Goal: Task Accomplishment & Management: Manage account settings

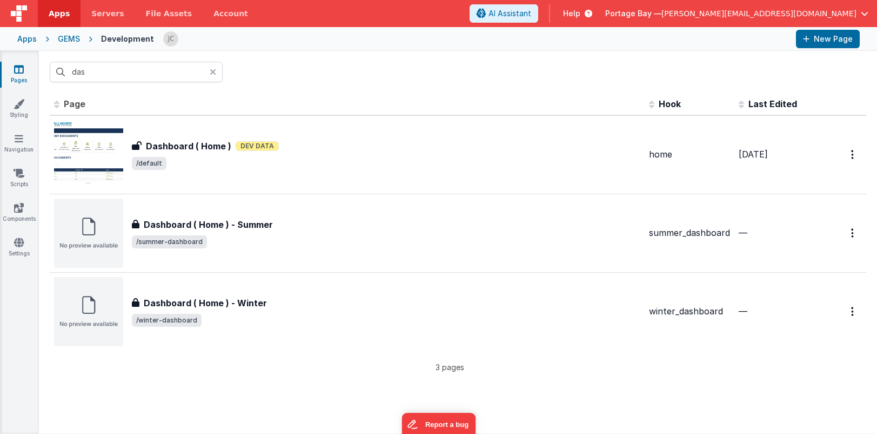
click at [58, 12] on span "Apps" at bounding box center [59, 13] width 21 height 11
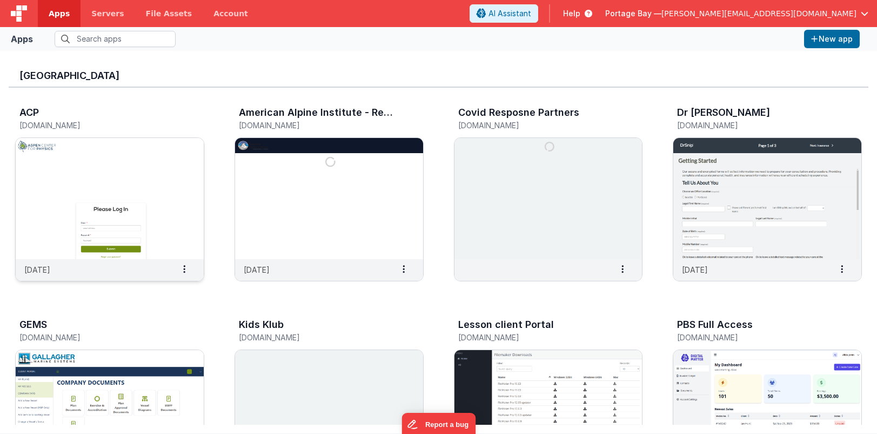
click at [143, 188] on img at bounding box center [110, 198] width 188 height 121
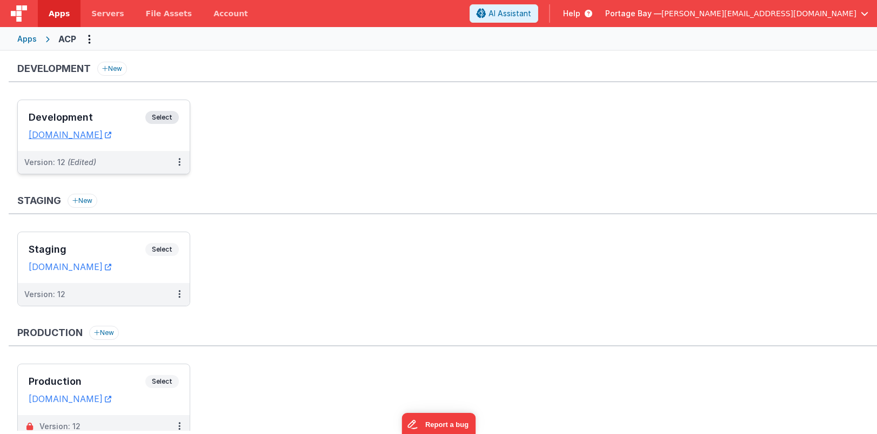
click at [166, 116] on span "Select" at bounding box center [162, 117] width 34 height 13
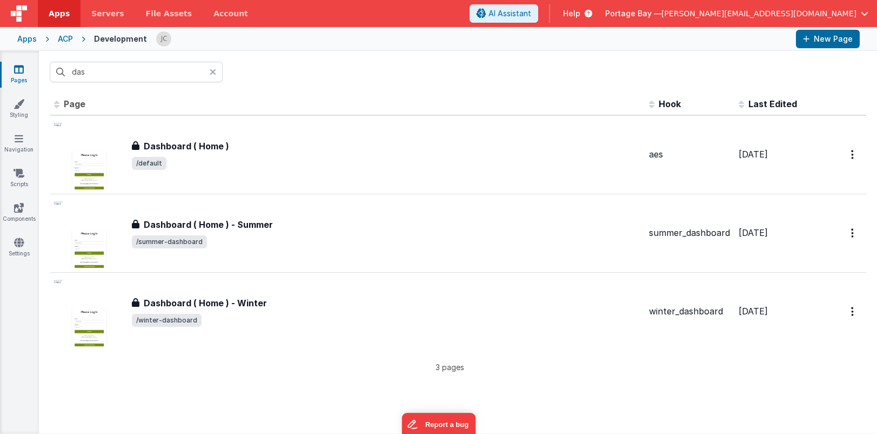
click at [214, 71] on icon at bounding box center [213, 72] width 6 height 9
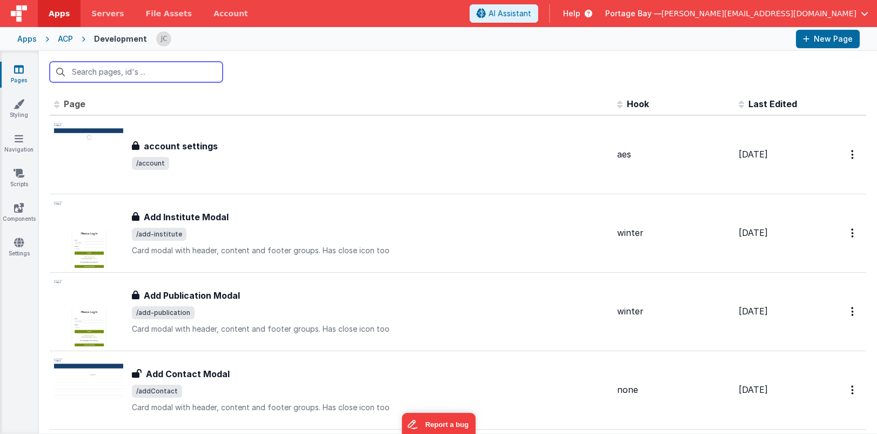
click at [134, 69] on input "text" at bounding box center [136, 72] width 173 height 21
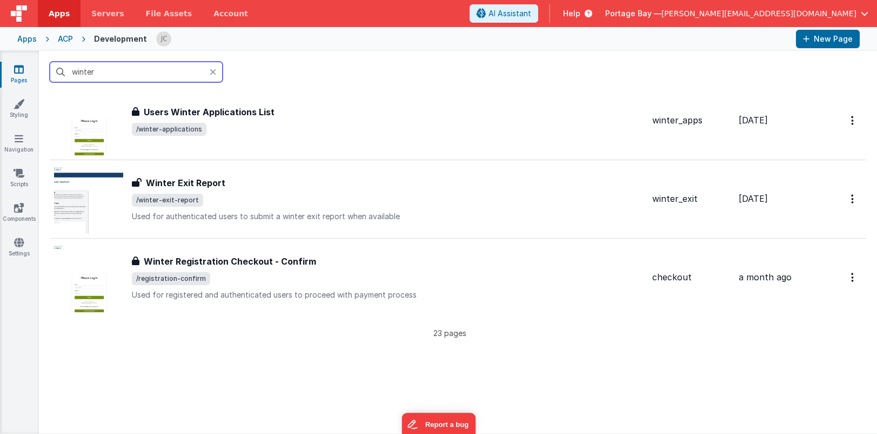
scroll to position [1602, 0]
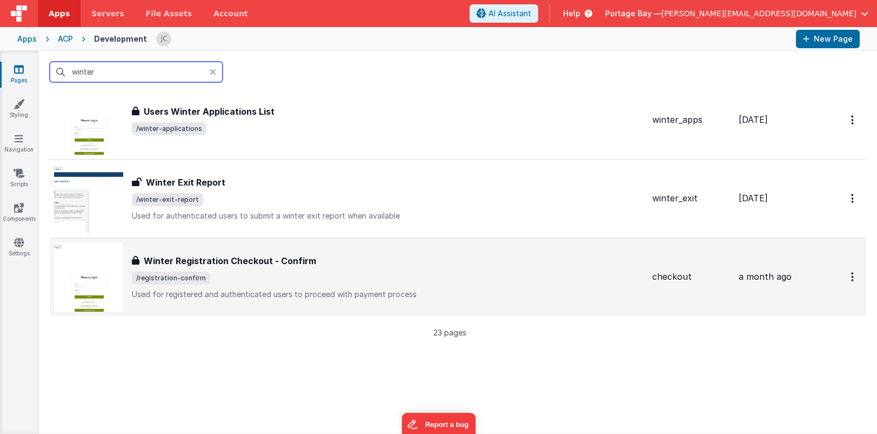
type input "winter"
click at [379, 281] on span "/registration-confirm" at bounding box center [388, 277] width 512 height 13
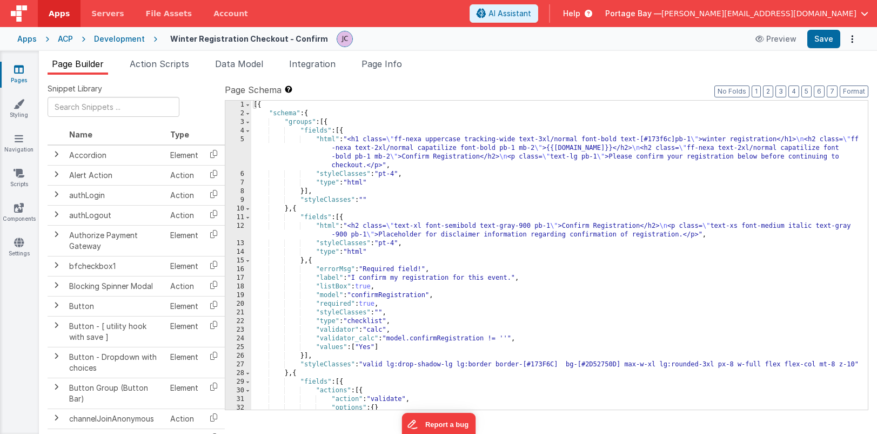
scroll to position [31, 0]
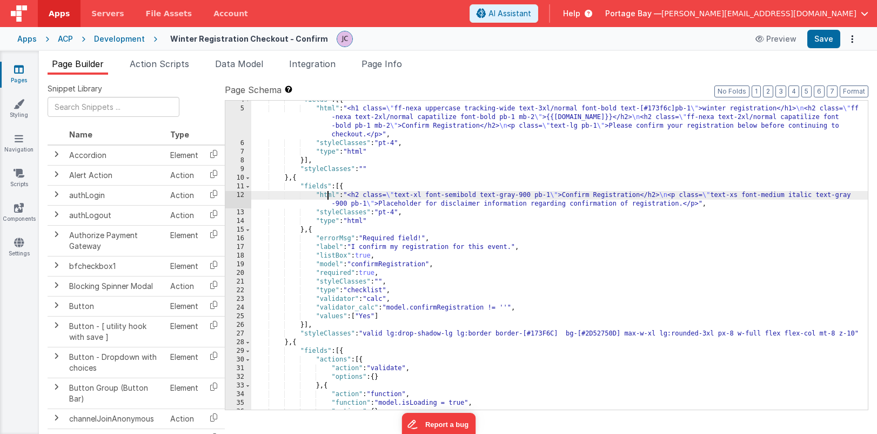
click at [327, 195] on div ""fields" : [{ "html" : "<h1 class= \" ff-nexa uppercase tracking-wide text-3xl/…" at bounding box center [559, 259] width 617 height 326
click at [236, 195] on div "12" at bounding box center [238, 199] width 26 height 17
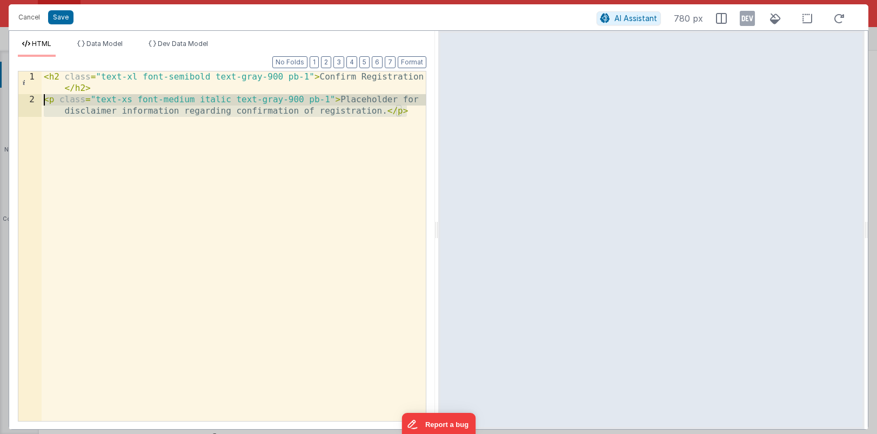
drag, startPoint x: 410, startPoint y: 110, endPoint x: 21, endPoint y: 99, distance: 388.8
click at [21, 99] on div "1 2 < h2 class = "text-xl font-semibold text-gray-900 pb-1" > Confirm Registrat…" at bounding box center [222, 246] width 409 height 350
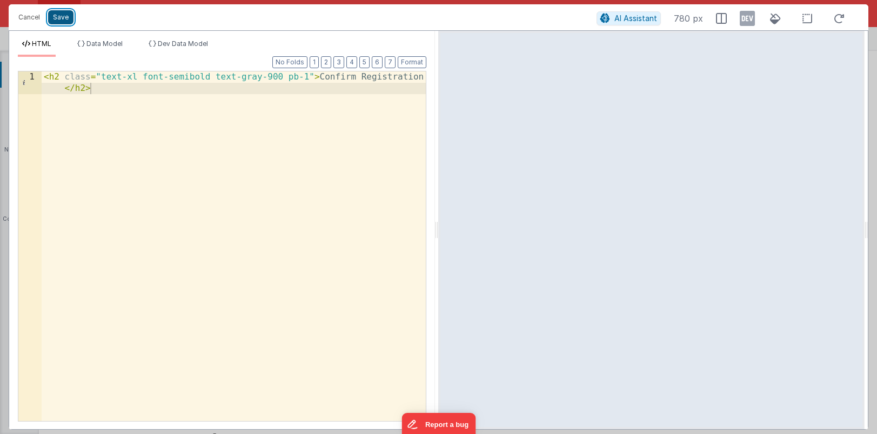
click at [60, 16] on button "Save" at bounding box center [60, 17] width 25 height 14
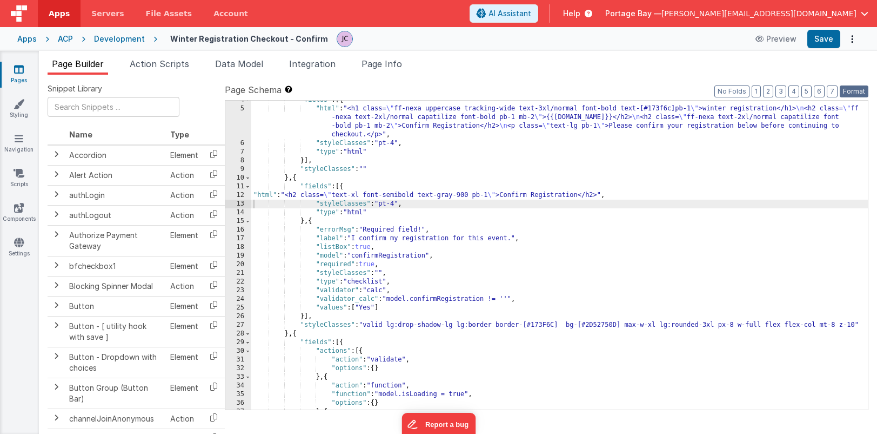
click at [861, 90] on button "Format" at bounding box center [854, 91] width 29 height 12
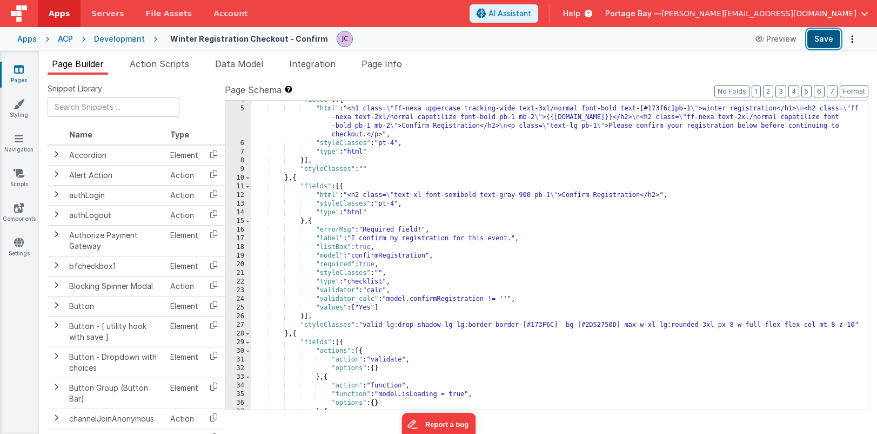
click at [825, 41] on button "Save" at bounding box center [824, 39] width 33 height 18
click at [56, 12] on span "Apps" at bounding box center [59, 13] width 21 height 11
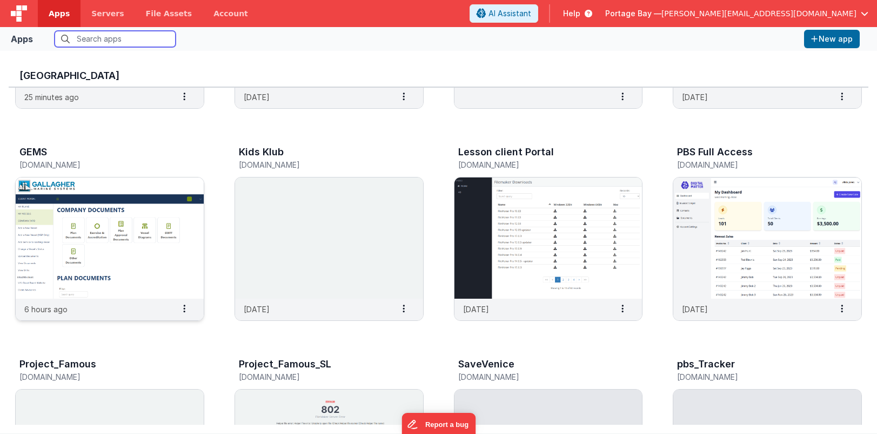
scroll to position [175, 0]
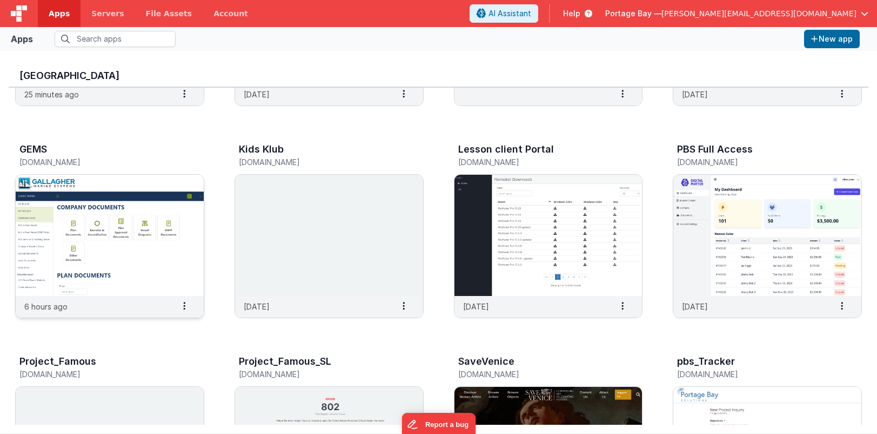
click at [125, 231] on img at bounding box center [110, 235] width 188 height 121
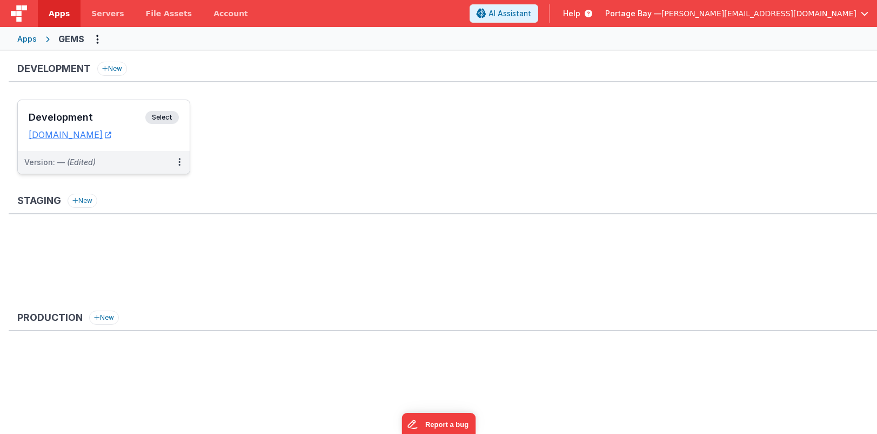
click at [167, 111] on span "Select" at bounding box center [162, 117] width 34 height 13
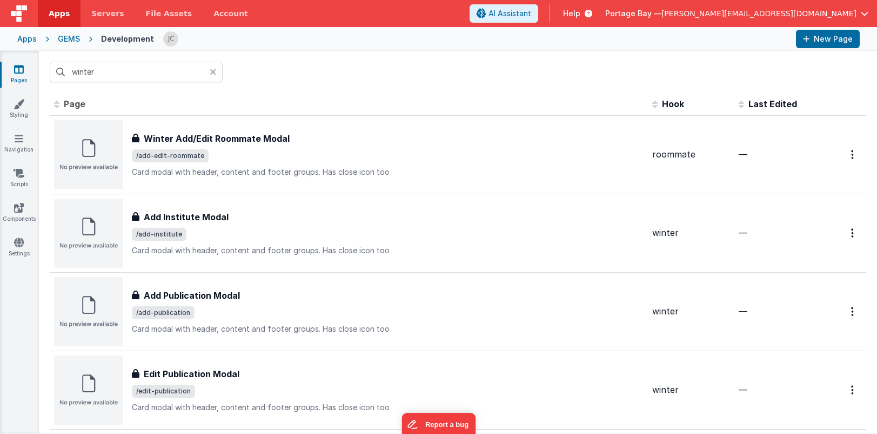
click at [213, 72] on icon at bounding box center [213, 72] width 6 height 9
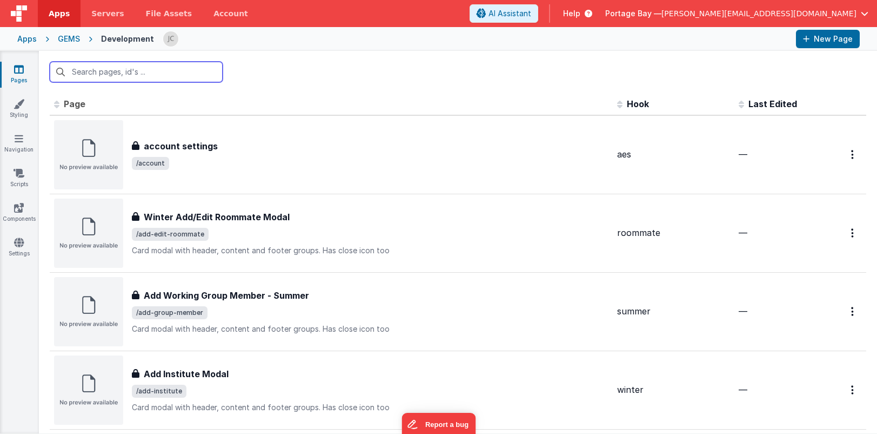
click at [147, 76] on input "text" at bounding box center [136, 72] width 173 height 21
click at [19, 132] on div "Pages Styling Navigation Scripts Components Settings" at bounding box center [19, 242] width 39 height 382
click at [18, 141] on icon at bounding box center [19, 138] width 9 height 11
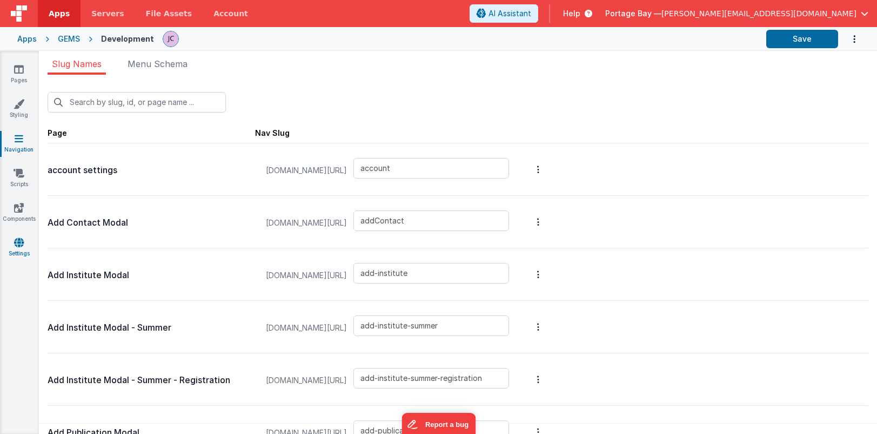
click at [19, 246] on icon at bounding box center [19, 242] width 10 height 11
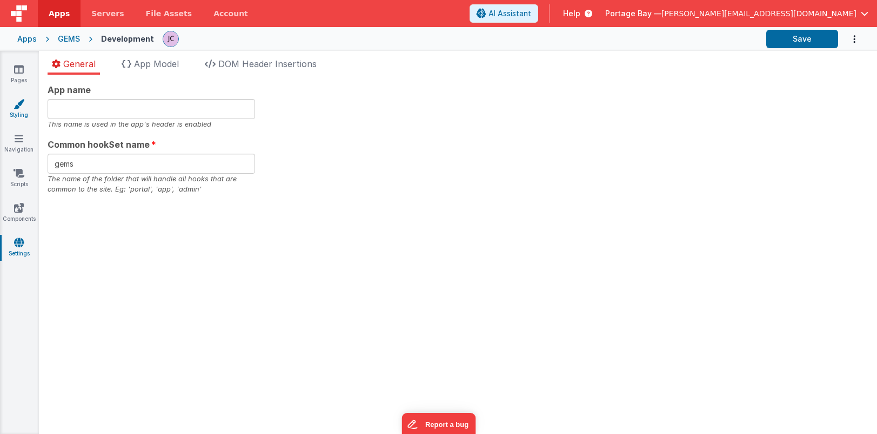
click at [16, 106] on icon at bounding box center [19, 103] width 11 height 11
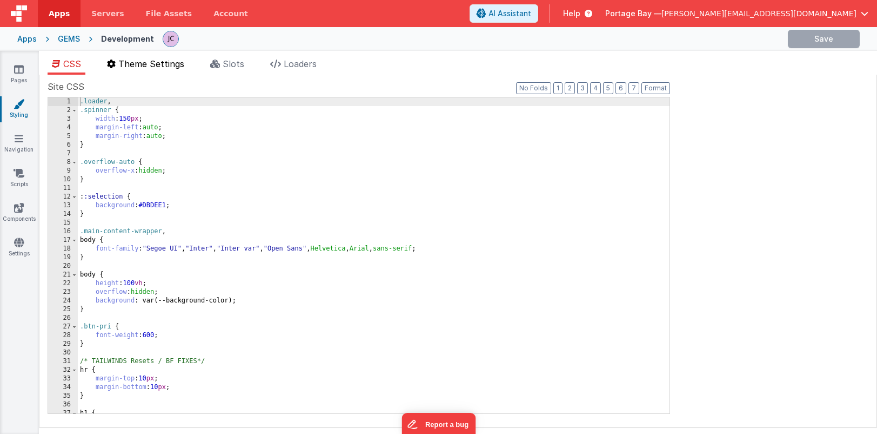
click at [136, 64] on span "Theme Settings" at bounding box center [151, 63] width 66 height 11
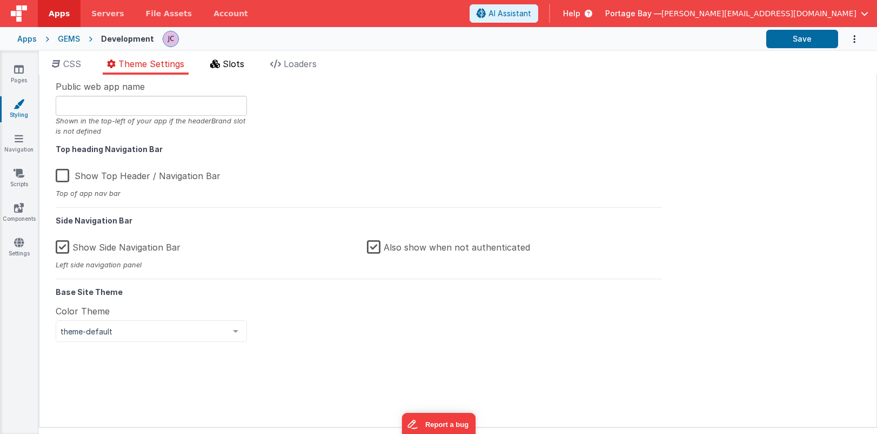
click at [234, 65] on span "Slots" at bounding box center [234, 63] width 22 height 11
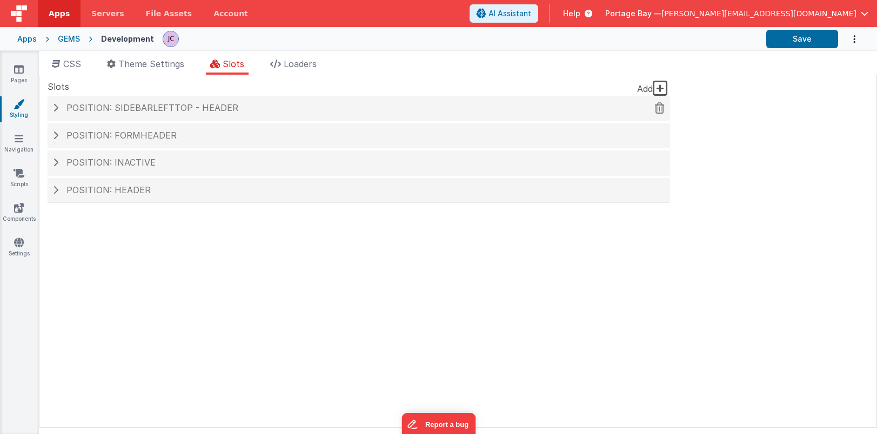
click at [57, 106] on span at bounding box center [55, 107] width 5 height 9
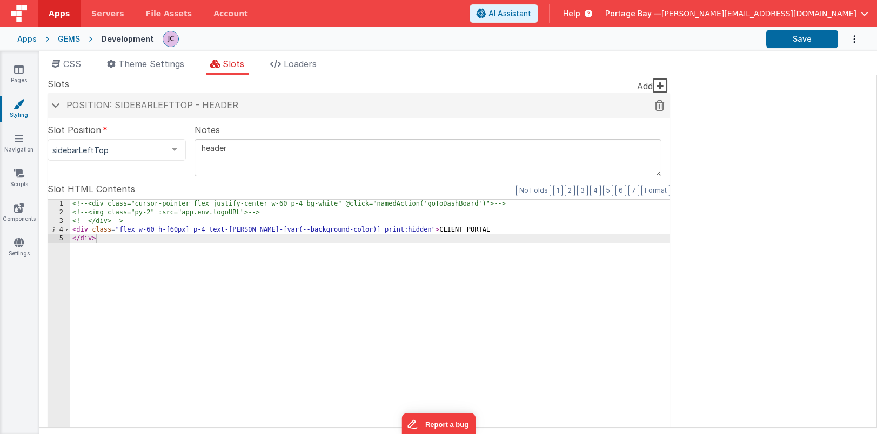
click at [60, 103] on h4 "Position: sidebarLeftTop - header" at bounding box center [359, 106] width 612 height 10
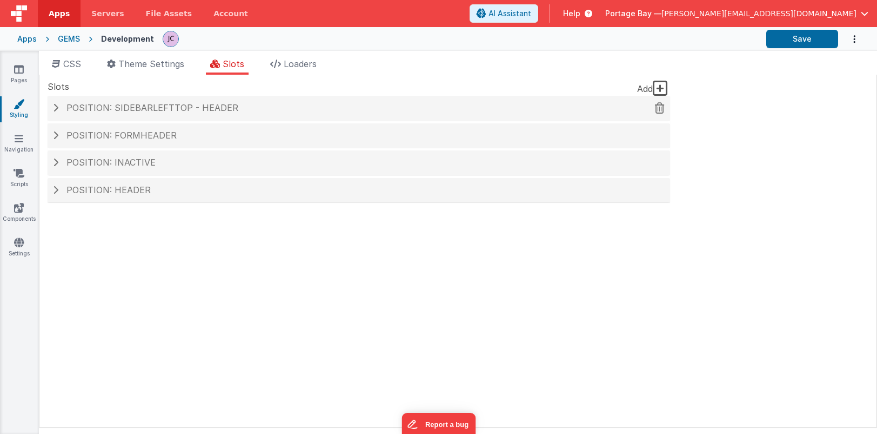
scroll to position [0, 0]
click at [58, 133] on h4 "Position: formHeader" at bounding box center [359, 136] width 612 height 10
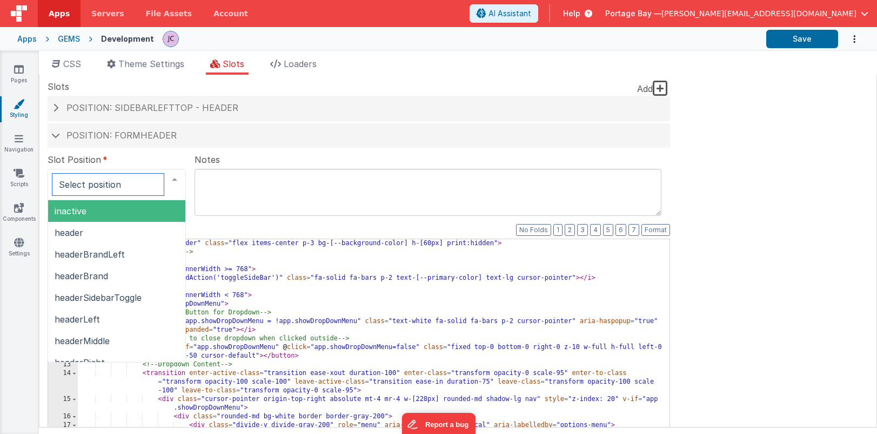
click at [176, 178] on div at bounding box center [175, 179] width 22 height 21
click at [119, 215] on span "inactive" at bounding box center [116, 211] width 137 height 22
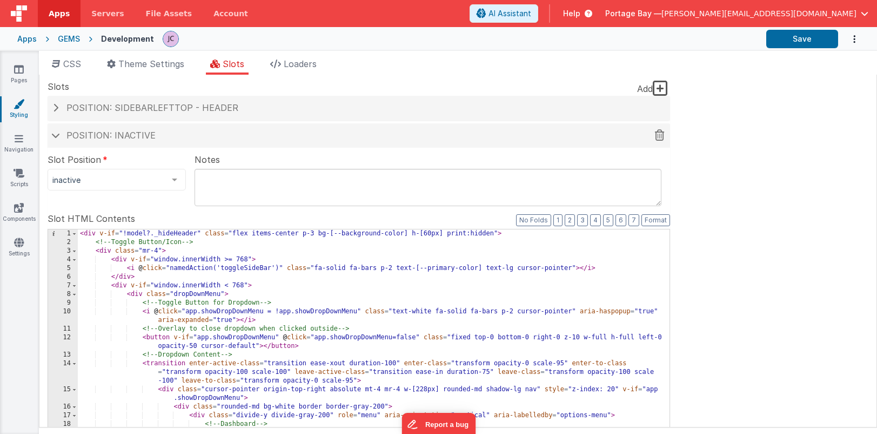
click at [57, 136] on span at bounding box center [55, 134] width 9 height 5
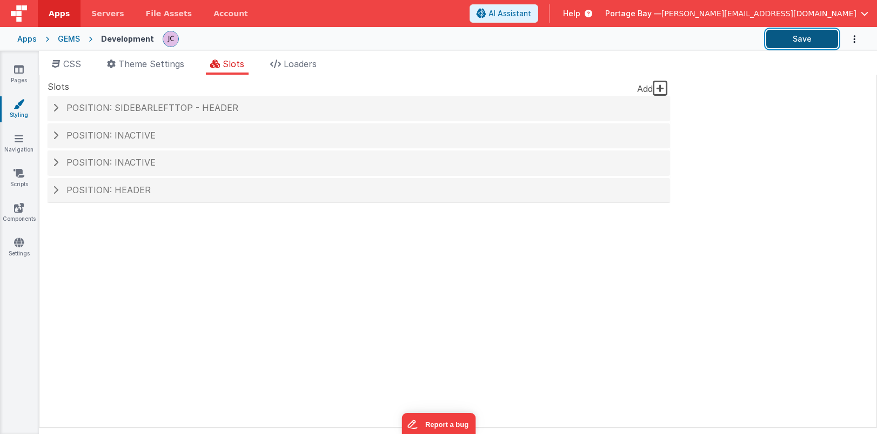
click at [801, 38] on button "Save" at bounding box center [803, 39] width 72 height 18
click at [54, 133] on span at bounding box center [55, 135] width 5 height 9
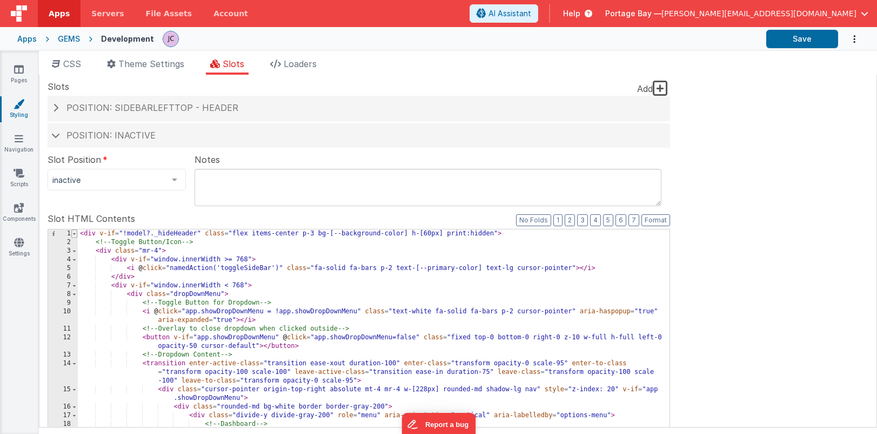
click at [76, 236] on span at bounding box center [74, 233] width 6 height 9
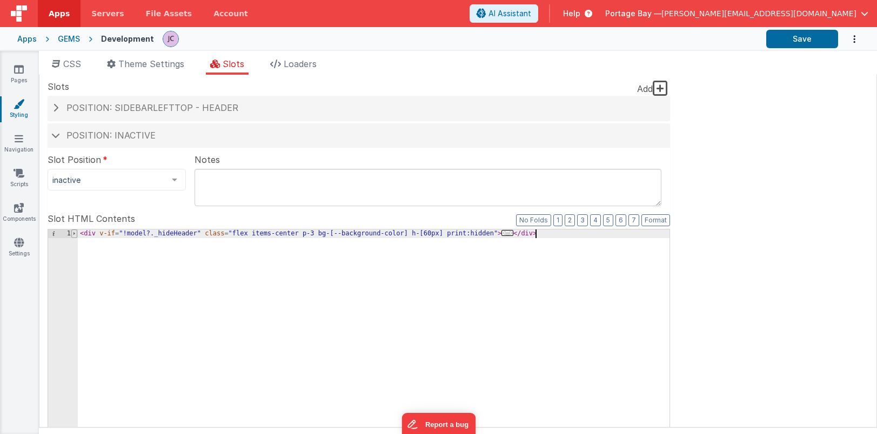
click at [76, 236] on span at bounding box center [74, 233] width 6 height 9
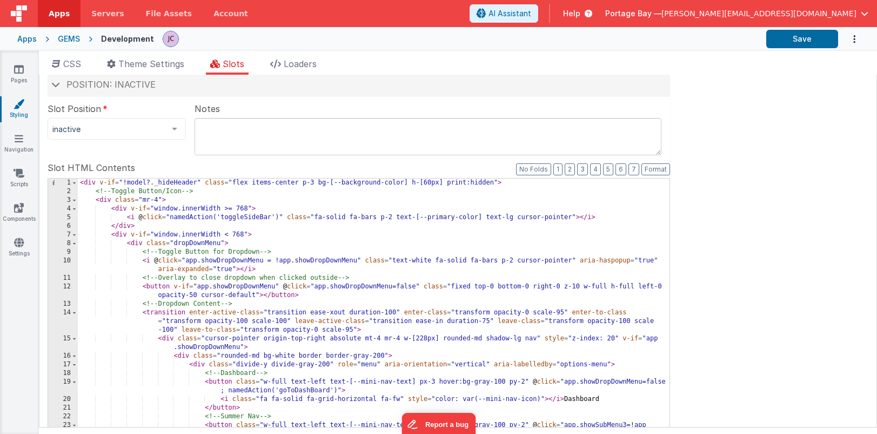
scroll to position [50, 0]
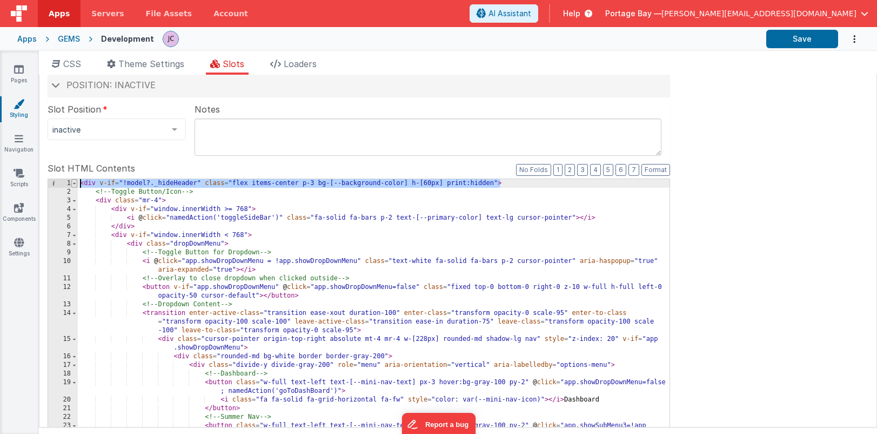
drag, startPoint x: 501, startPoint y: 183, endPoint x: 75, endPoint y: 183, distance: 426.0
click at [75, 183] on div "1 2 3 4 5 6 7 8 9 10 11 12 13 14 15 16 17 18 19 20 21 22 23 24 25 26 27 28 29 3…" at bounding box center [359, 353] width 623 height 351
click at [21, 66] on icon at bounding box center [19, 69] width 10 height 11
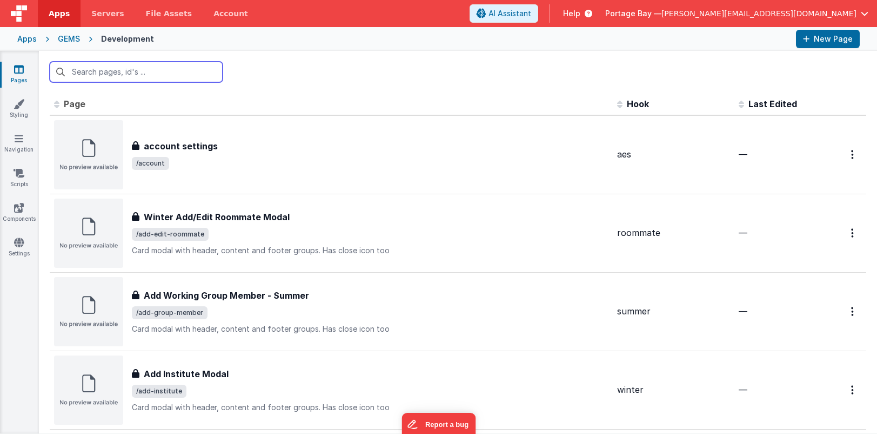
click at [134, 71] on input "text" at bounding box center [136, 72] width 173 height 21
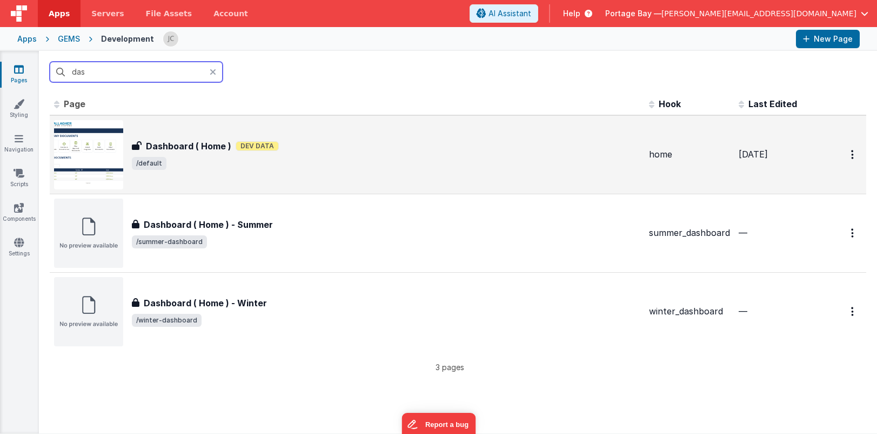
type input "das"
click at [319, 142] on div "Dashboard ( Home ) Dev Data" at bounding box center [386, 145] width 509 height 13
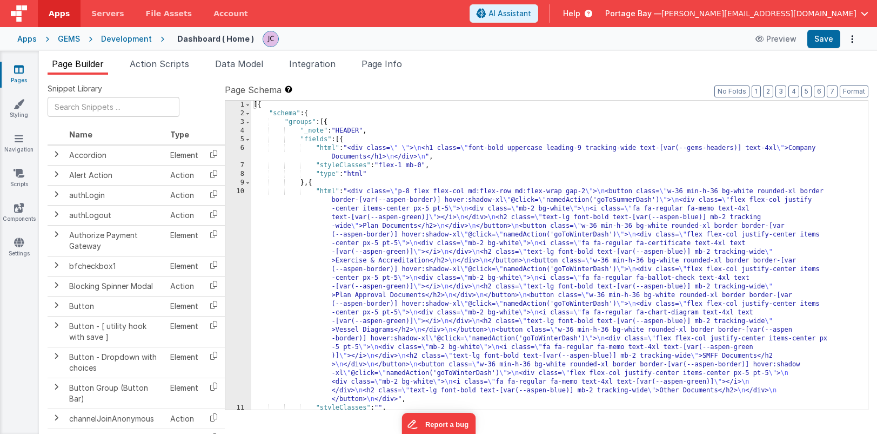
click at [323, 148] on div "[{ "schema" : { "groups" : [{ "_note" : "HEADER" , "fields" : [{ "html" : "<div…" at bounding box center [559, 264] width 617 height 326
click at [242, 145] on div "6" at bounding box center [238, 152] width 26 height 17
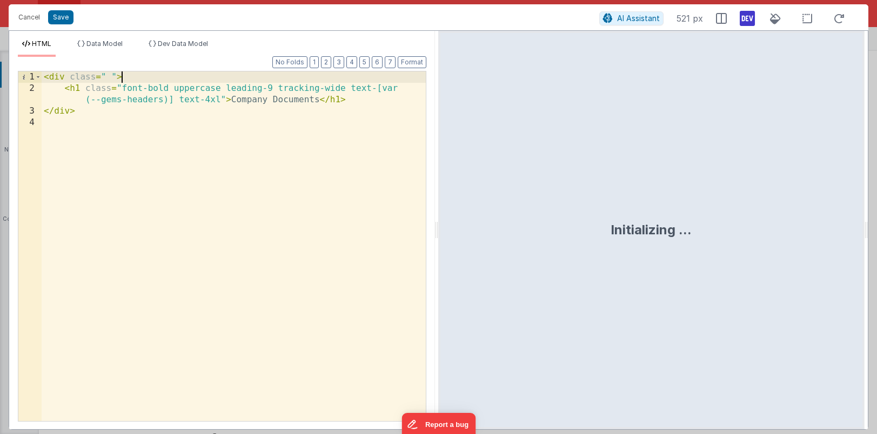
click at [138, 77] on div "< div class = " " > < h1 class = "font-bold uppercase leading-9 tracking-wide t…" at bounding box center [234, 257] width 384 height 372
click at [42, 76] on div "< div class = " " > < h1 class = "font-bold uppercase leading-9 tracking-wide t…" at bounding box center [234, 257] width 384 height 372
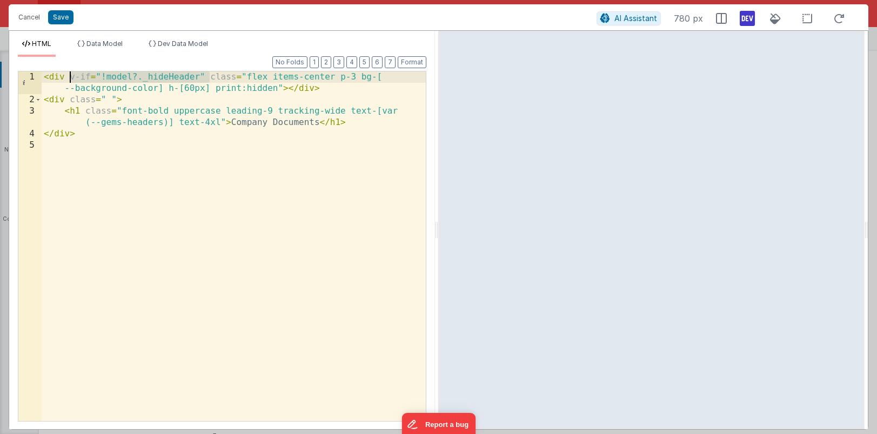
drag, startPoint x: 209, startPoint y: 76, endPoint x: 72, endPoint y: 75, distance: 137.3
click at [72, 75] on div "< div v-if = "!model?._hideHeader" class = "flex items-center p-3 bg-[ --backgr…" at bounding box center [234, 262] width 384 height 383
click at [385, 75] on div "< div class = "flex items-center p-3 bg-[--background-color] h-[60px] print :hi…" at bounding box center [234, 262] width 384 height 383
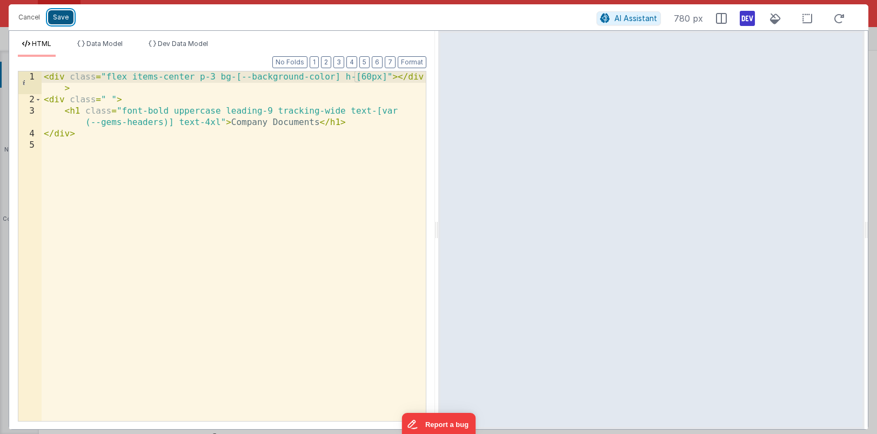
click at [56, 15] on button "Save" at bounding box center [60, 17] width 25 height 14
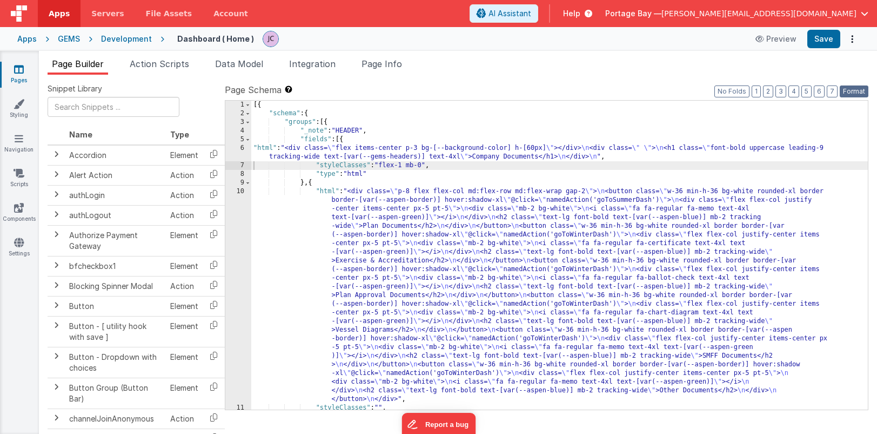
click at [853, 93] on button "Format" at bounding box center [854, 91] width 29 height 12
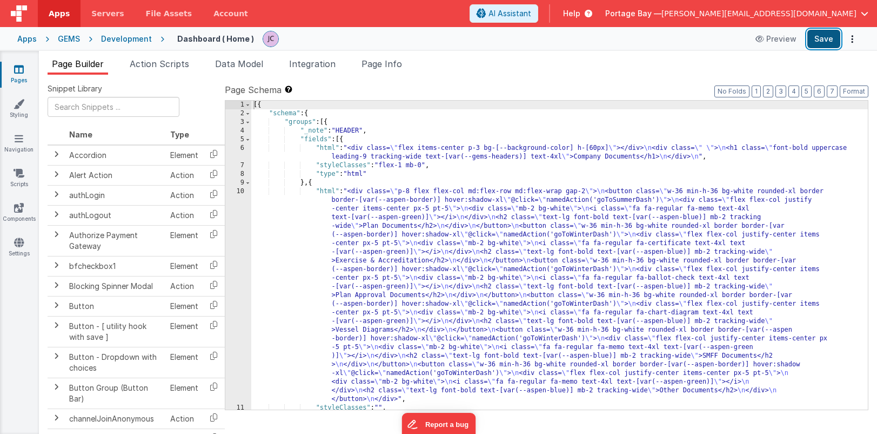
click at [825, 37] on button "Save" at bounding box center [824, 39] width 33 height 18
click at [327, 147] on div "[{ "schema" : { "groups" : [{ "_note" : "HEADER" , "fields" : [{ "html" : "<div…" at bounding box center [559, 264] width 617 height 326
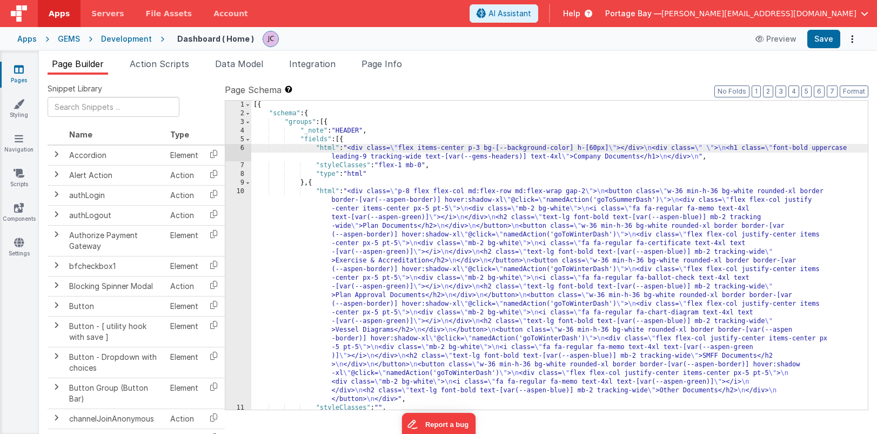
click at [244, 147] on div "6" at bounding box center [238, 152] width 26 height 17
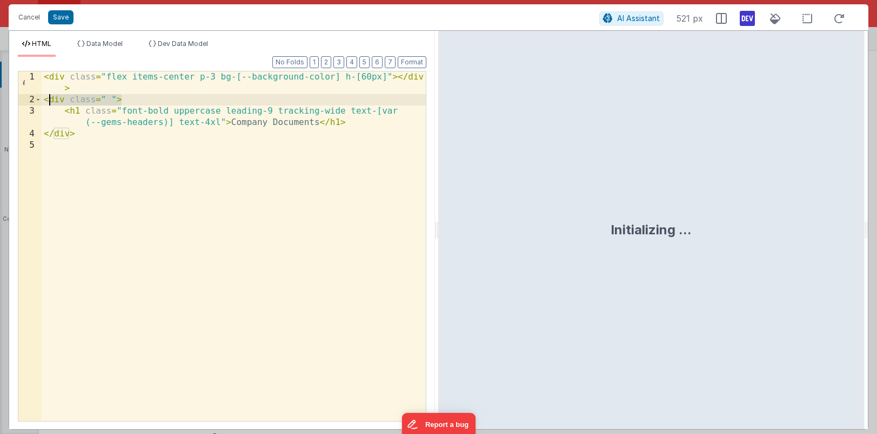
drag, startPoint x: 134, startPoint y: 99, endPoint x: 49, endPoint y: 95, distance: 85.5
click at [49, 95] on div "< div class = "flex items-center p-3 bg-[--background-color] h-[60px]" > </ div…" at bounding box center [234, 262] width 384 height 383
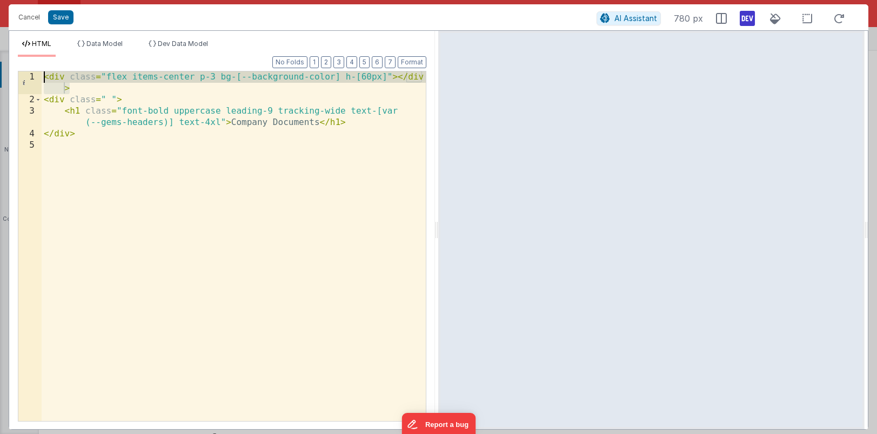
drag, startPoint x: 75, startPoint y: 88, endPoint x: 24, endPoint y: 77, distance: 51.4
click at [24, 77] on div "1 2 3 4 5 < div class = "flex items-center p-3 bg-[--background-color] h-[60px]…" at bounding box center [222, 246] width 409 height 350
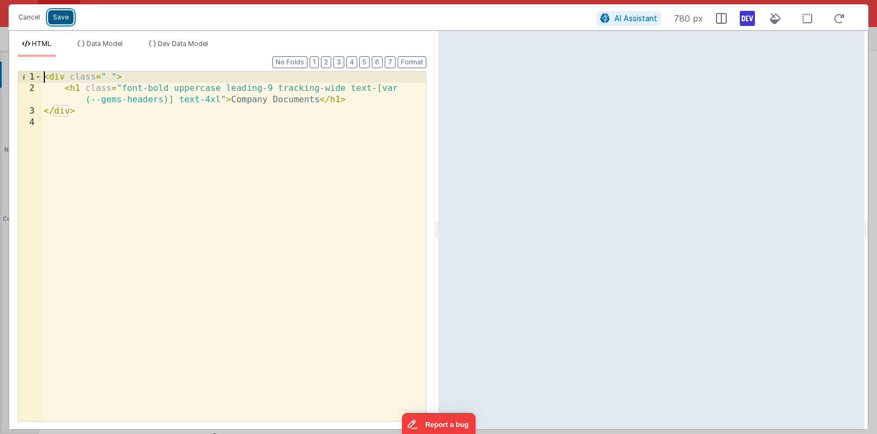
click at [63, 15] on button "Save" at bounding box center [60, 17] width 25 height 14
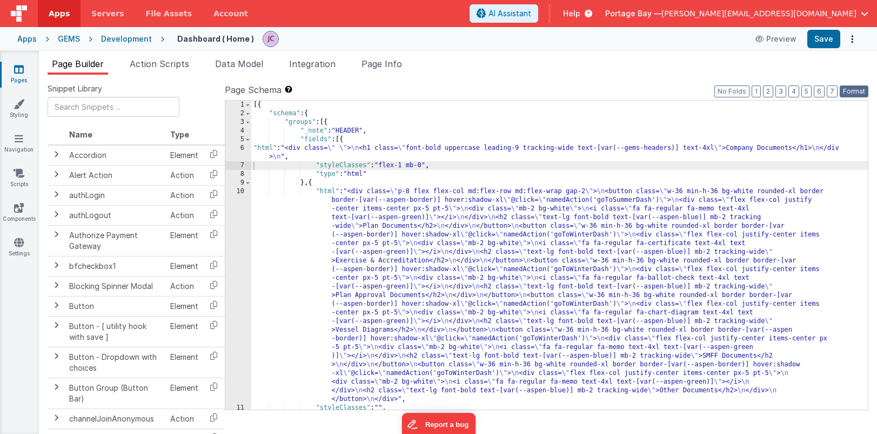
click at [852, 92] on button "Format" at bounding box center [854, 91] width 29 height 12
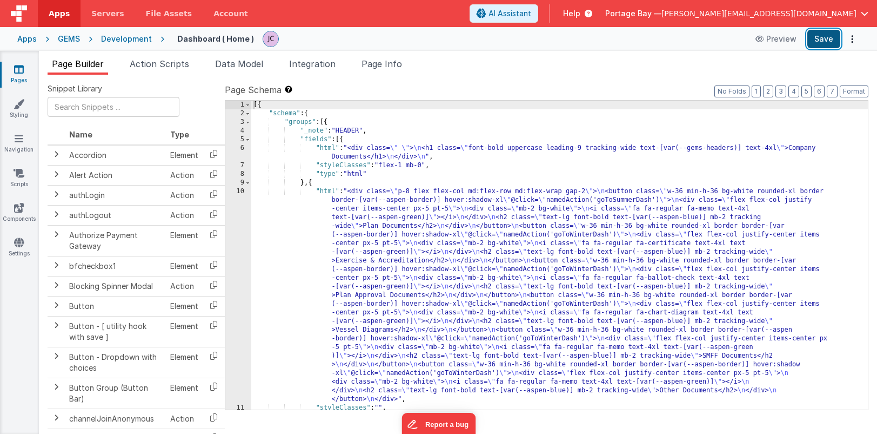
click at [827, 35] on button "Save" at bounding box center [824, 39] width 33 height 18
click at [244, 65] on span "Data Model" at bounding box center [239, 63] width 48 height 11
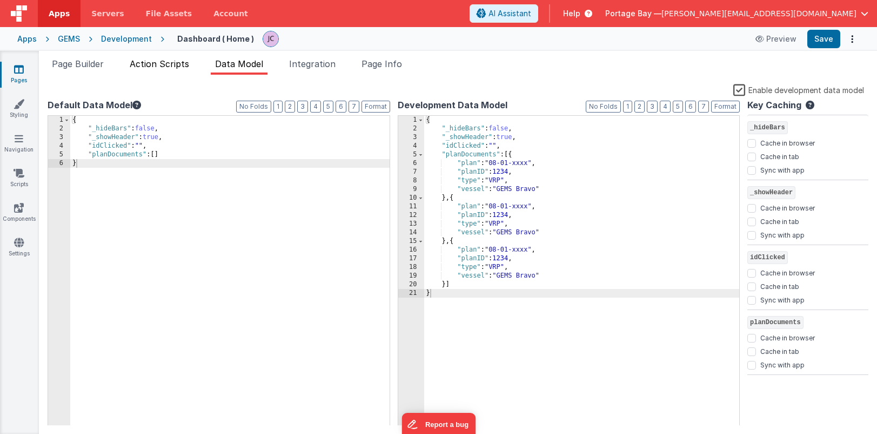
click at [166, 62] on span "Action Scripts" at bounding box center [159, 63] width 59 height 11
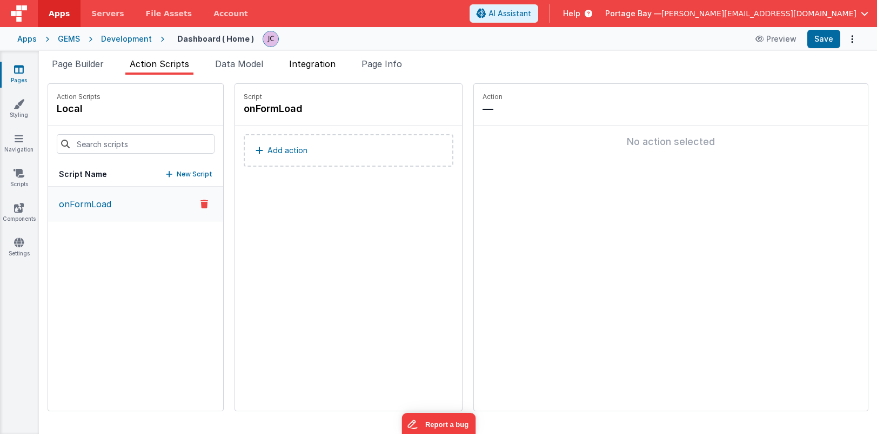
click at [321, 66] on span "Integration" at bounding box center [312, 63] width 46 height 11
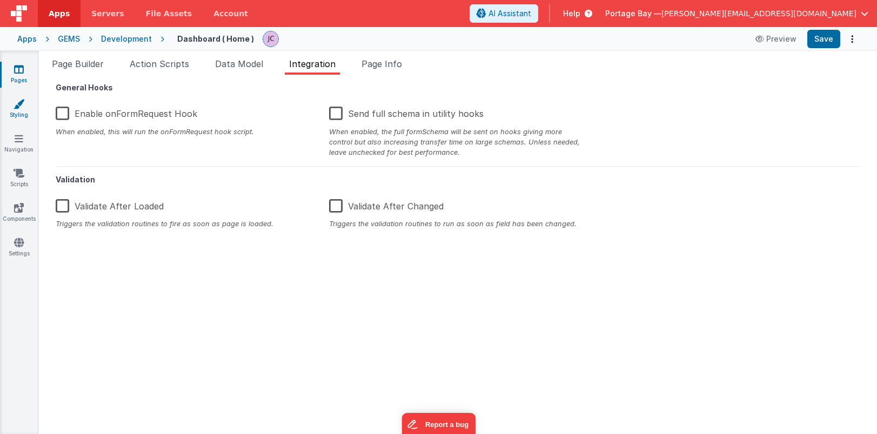
click at [16, 114] on link "Styling" at bounding box center [18, 109] width 39 height 22
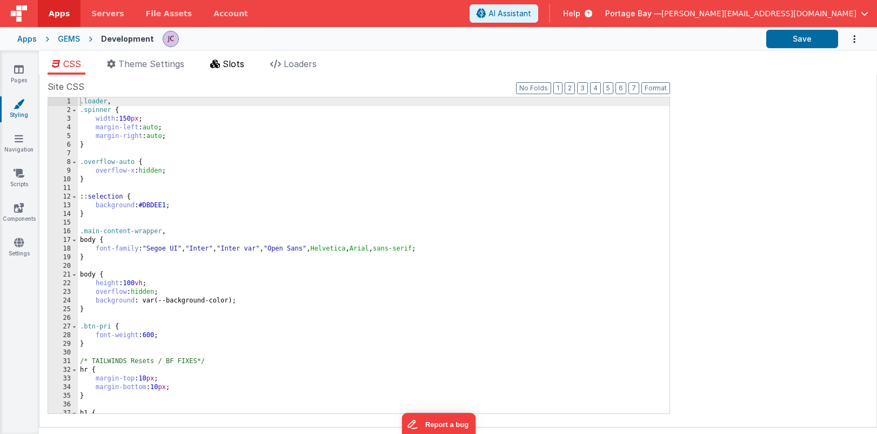
click at [228, 61] on span "Slots" at bounding box center [234, 63] width 22 height 11
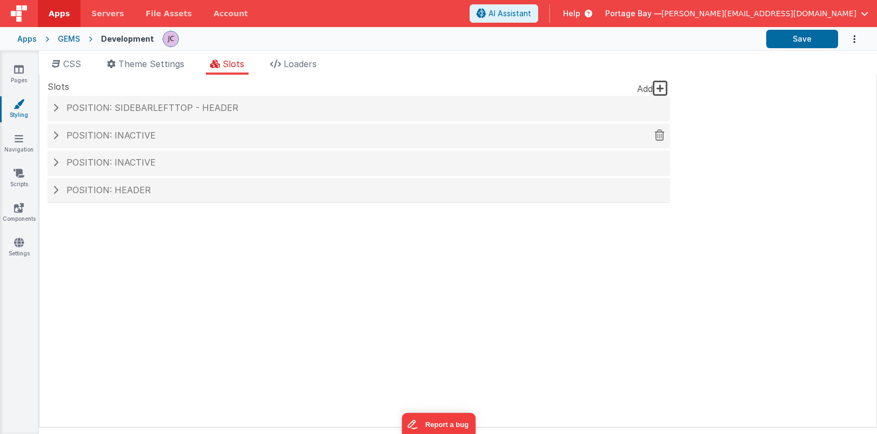
click at [55, 132] on span at bounding box center [55, 135] width 5 height 9
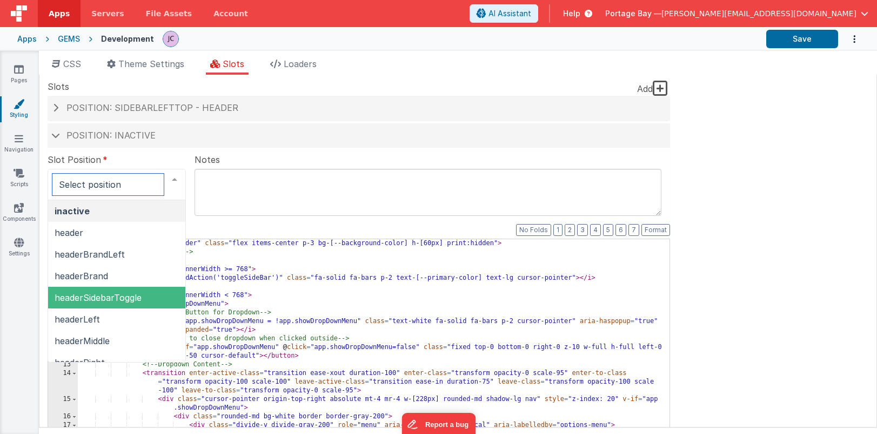
click at [111, 295] on span "headerSidebarToggle" at bounding box center [98, 297] width 87 height 11
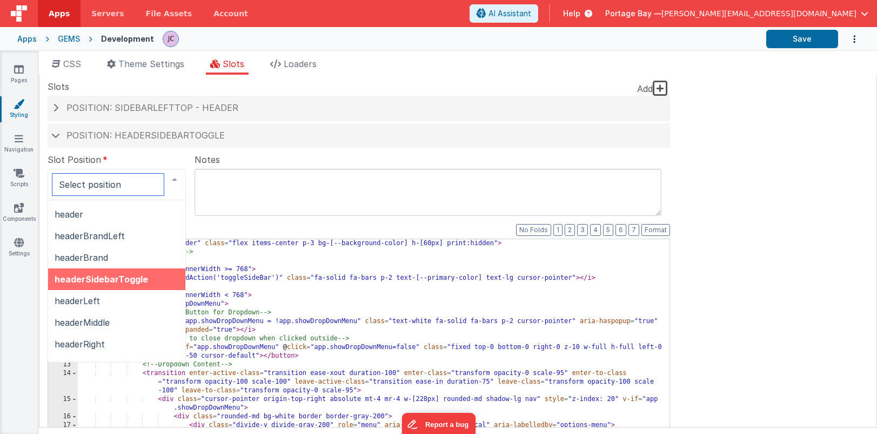
scroll to position [15, 0]
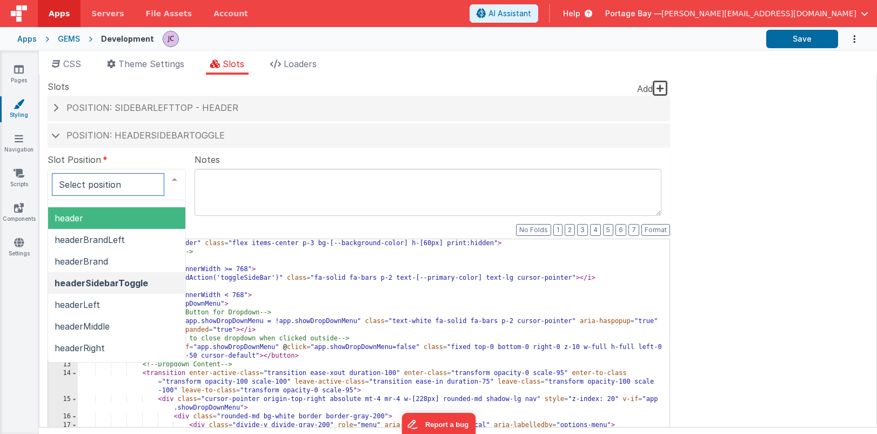
click at [131, 223] on span "header" at bounding box center [116, 218] width 137 height 22
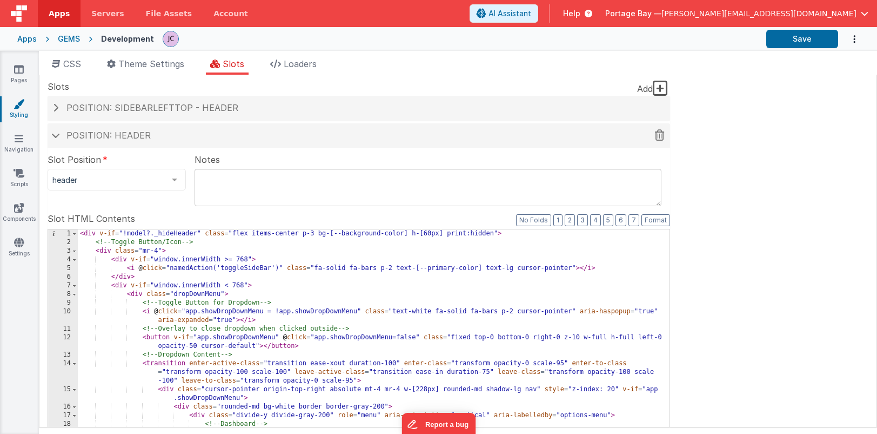
click at [51, 132] on span at bounding box center [55, 134] width 9 height 5
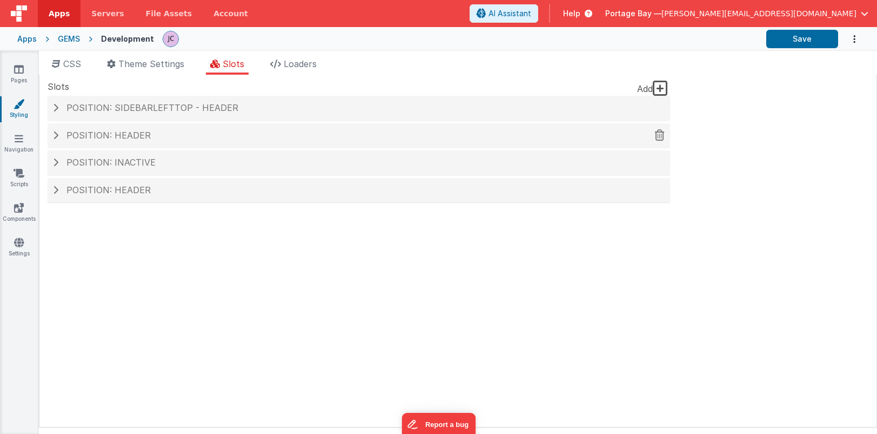
click at [56, 133] on span at bounding box center [55, 135] width 5 height 9
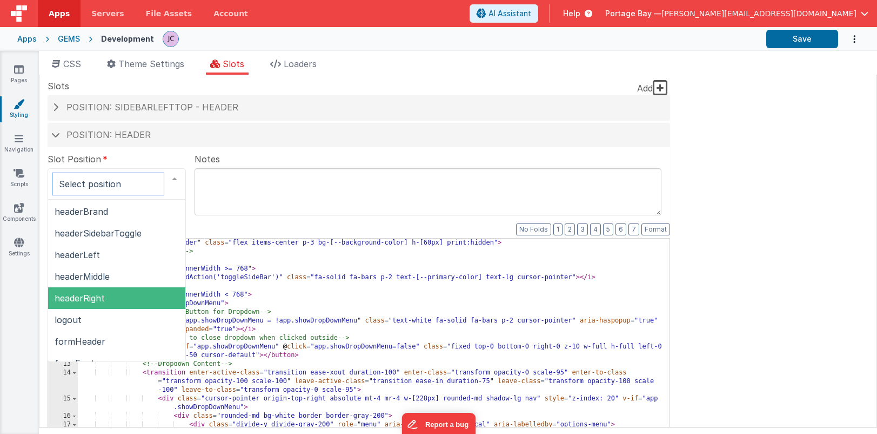
scroll to position [61, 0]
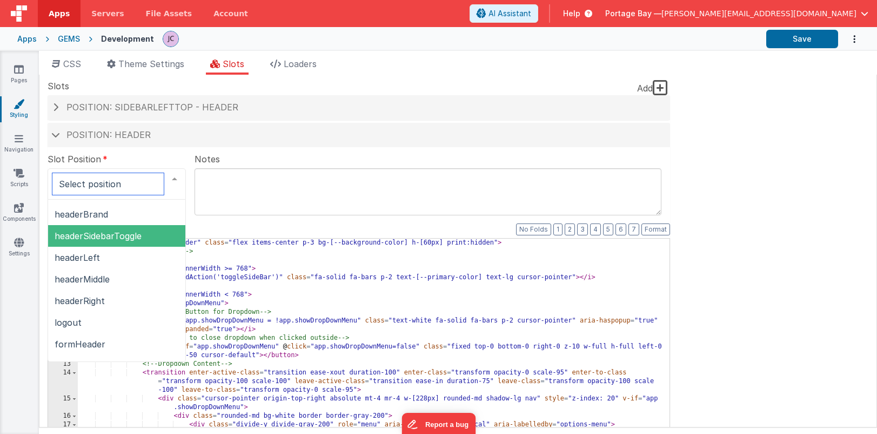
click at [121, 236] on span "headerSidebarToggle" at bounding box center [98, 235] width 87 height 11
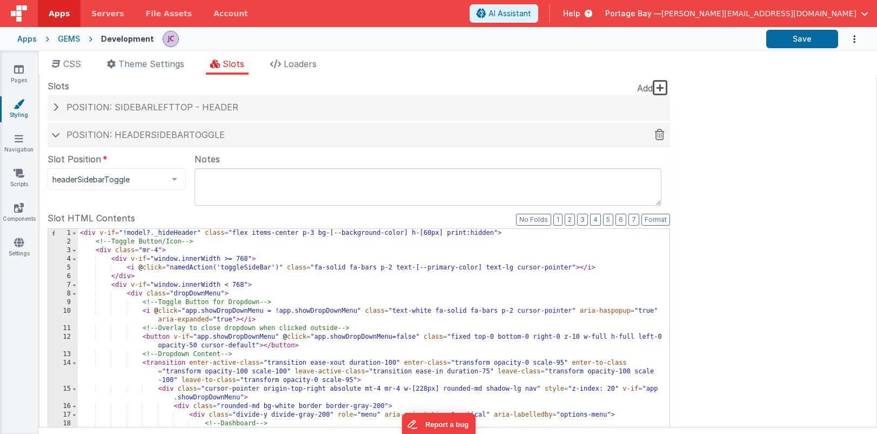
click at [54, 132] on span at bounding box center [55, 134] width 9 height 5
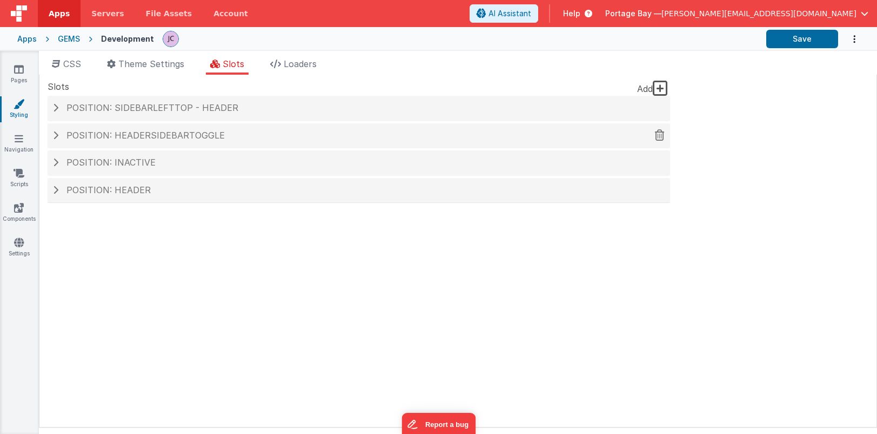
scroll to position [0, 0]
click at [807, 39] on button "Save" at bounding box center [803, 39] width 72 height 18
click at [58, 132] on h4 "Position: headerSidebarToggle" at bounding box center [359, 136] width 612 height 10
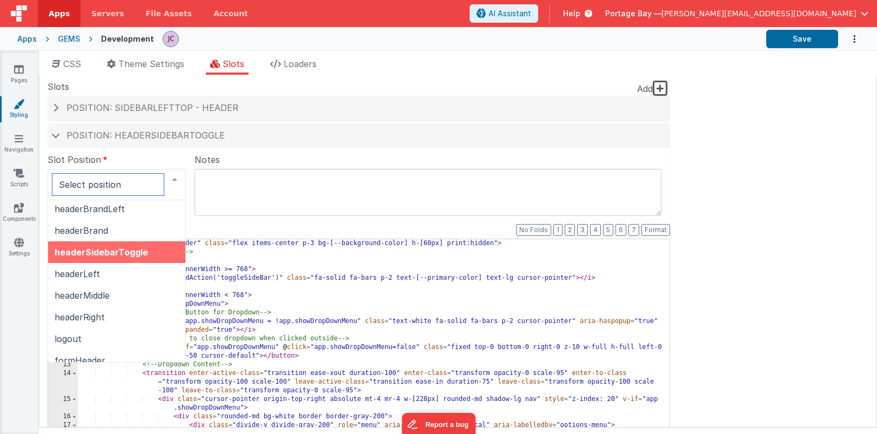
scroll to position [43, 0]
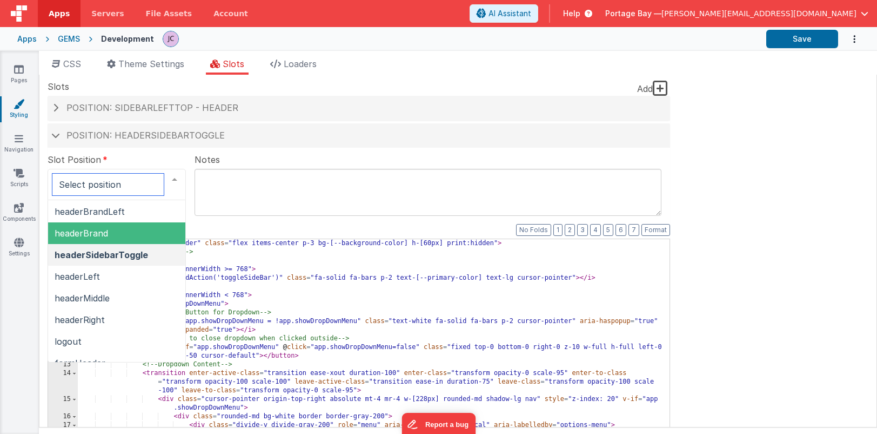
click at [131, 233] on span "headerBrand" at bounding box center [116, 233] width 137 height 22
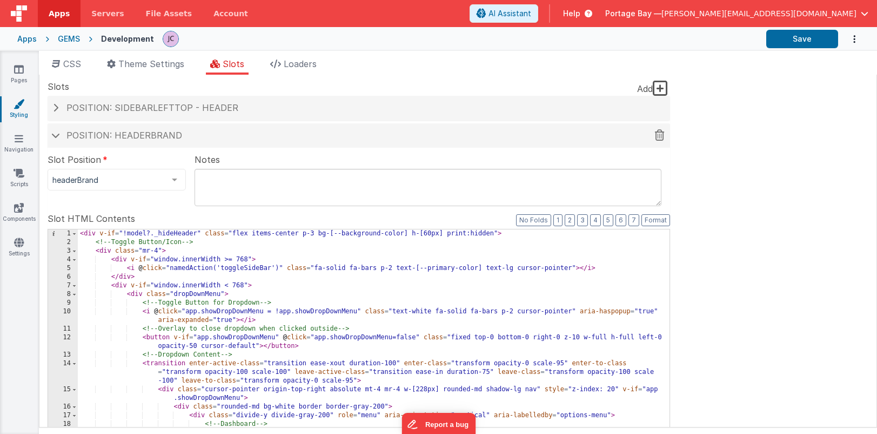
click at [57, 134] on span at bounding box center [55, 134] width 9 height 5
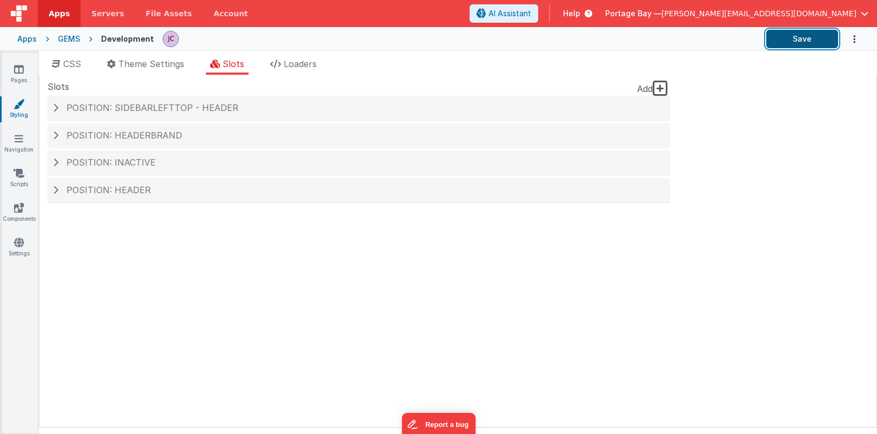
click at [805, 41] on button "Save" at bounding box center [803, 39] width 72 height 18
click at [55, 136] on span at bounding box center [55, 135] width 5 height 9
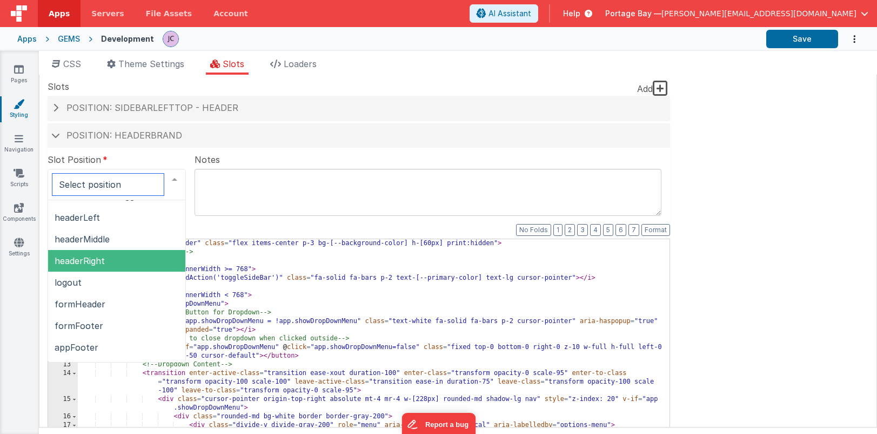
scroll to position [105, 0]
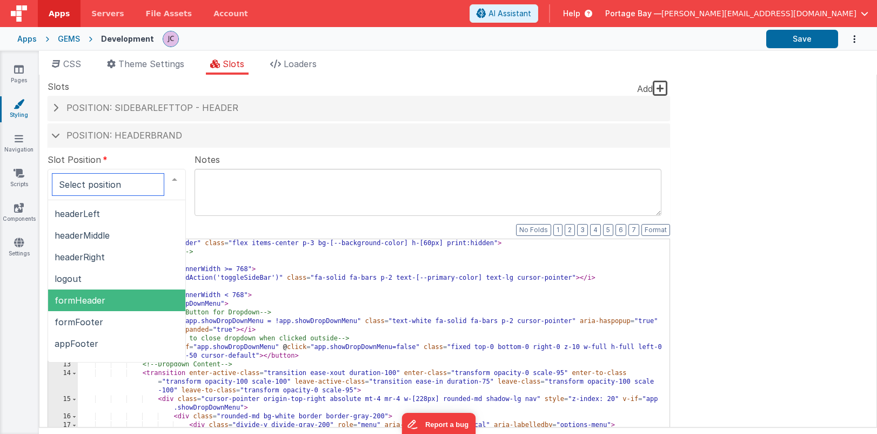
click at [97, 299] on span "formHeader" at bounding box center [80, 300] width 51 height 11
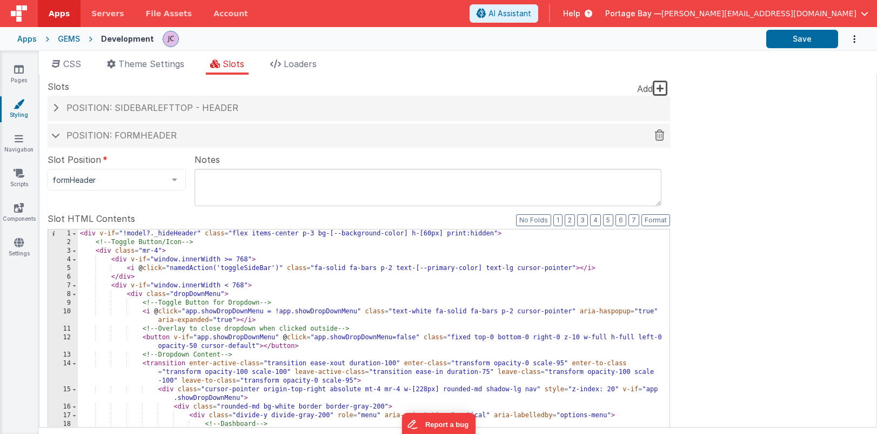
click at [56, 136] on span at bounding box center [55, 134] width 9 height 5
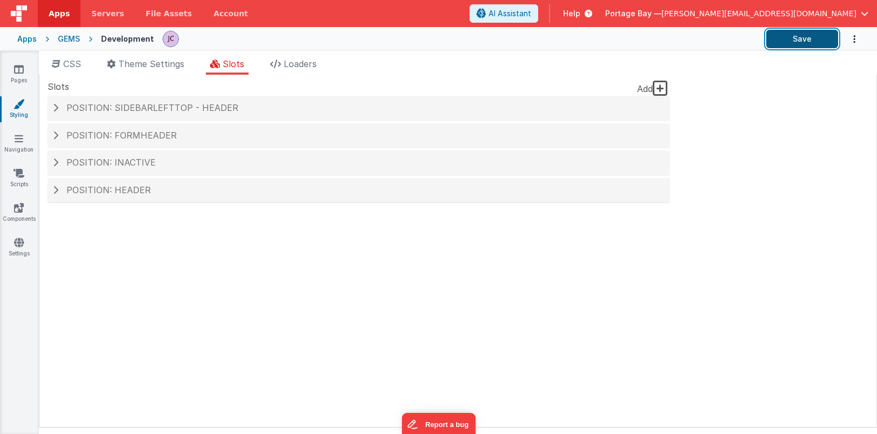
click at [814, 35] on button "Save" at bounding box center [803, 39] width 72 height 18
click at [55, 108] on span at bounding box center [55, 107] width 5 height 9
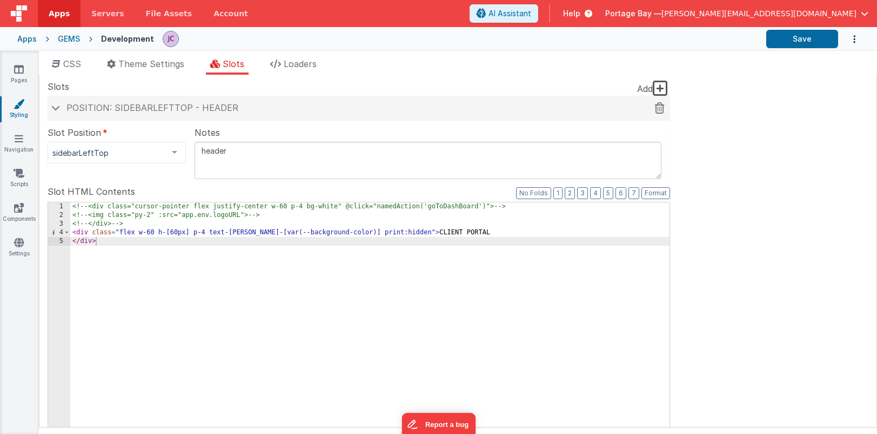
click at [52, 107] on span at bounding box center [55, 107] width 9 height 5
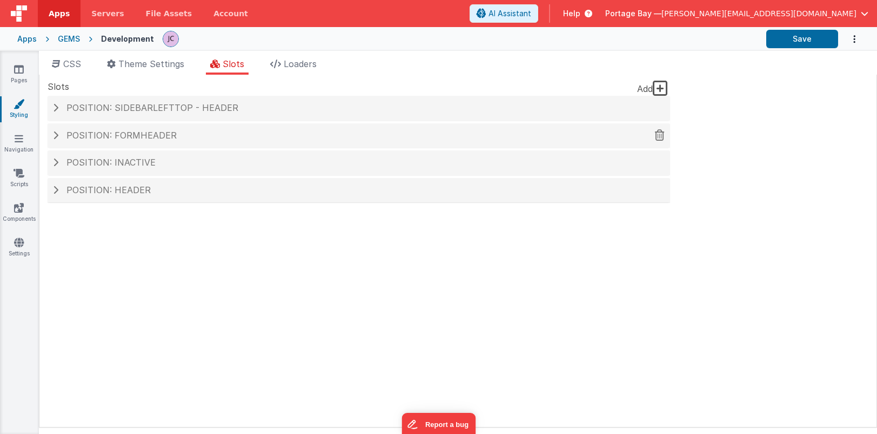
click at [52, 133] on div "Position: formHeader" at bounding box center [359, 135] width 623 height 25
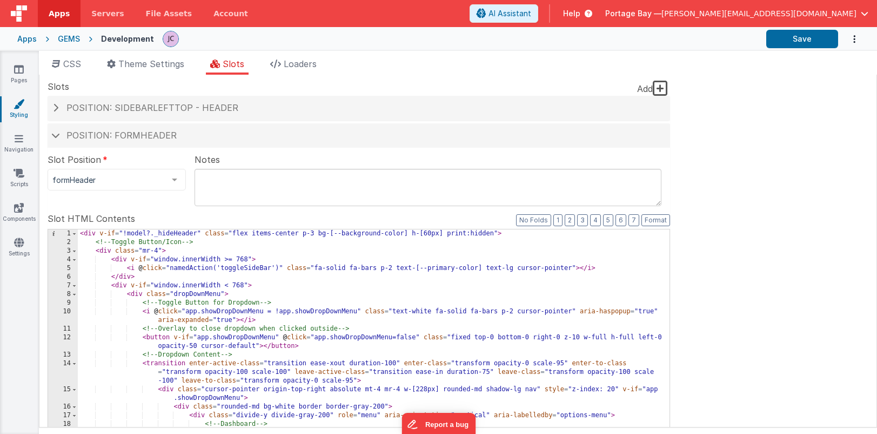
scroll to position [0, 0]
click at [81, 234] on div "< div v-if = "!model?._hideHeader" class = "flex items-center p-3 bg-[--backgro…" at bounding box center [374, 421] width 592 height 385
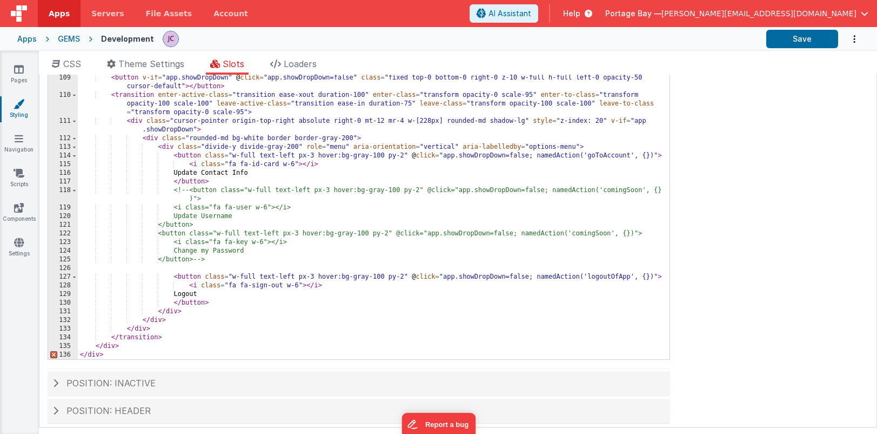
scroll to position [228, 0]
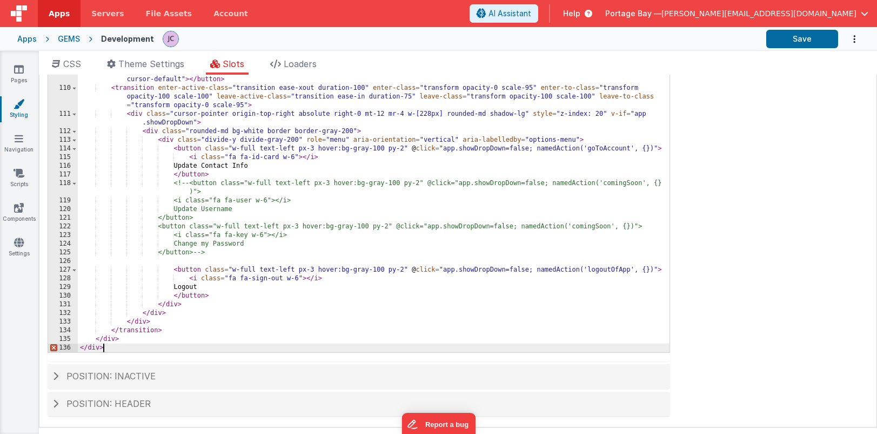
click at [152, 348] on div "< div class = "flex select-none" > < button @ click = "app.showDropDown = !app.…" at bounding box center [374, 181] width 592 height 368
click at [103, 348] on div "< div class = "flex select-none" > < button @ click = "app.showDropDown = !app.…" at bounding box center [374, 181] width 592 height 368
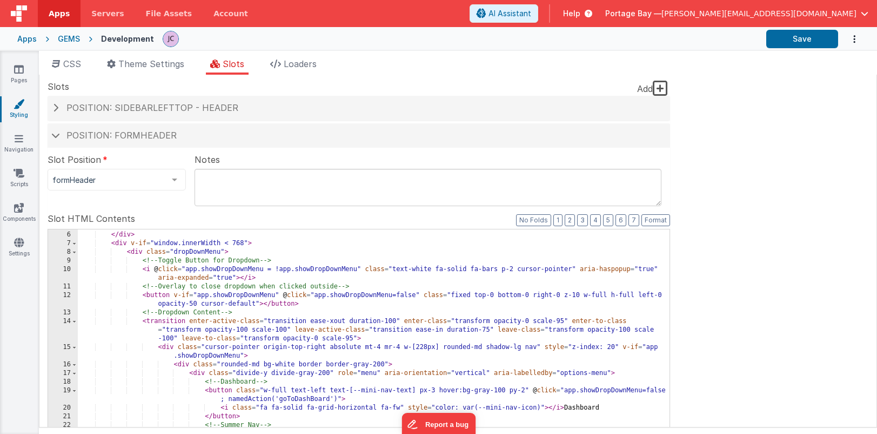
scroll to position [0, 0]
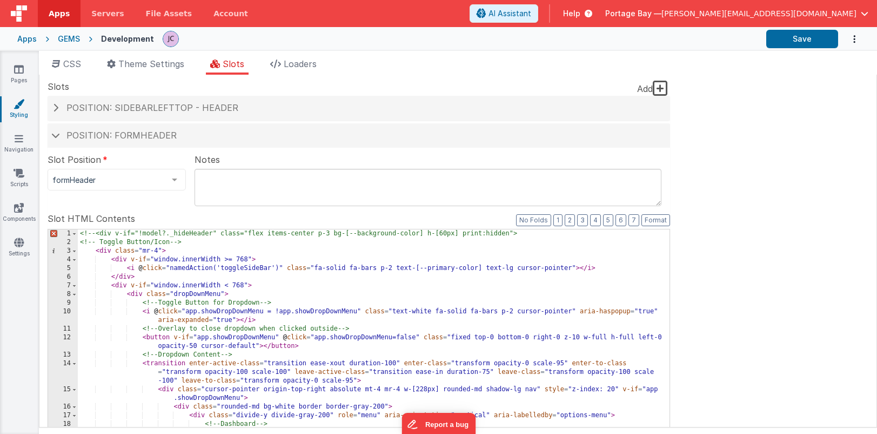
click at [96, 234] on div "<!-- <div v-if="!model?._hideHeader" class="flex items-center p-3 bg-[--backgro…" at bounding box center [374, 421] width 592 height 385
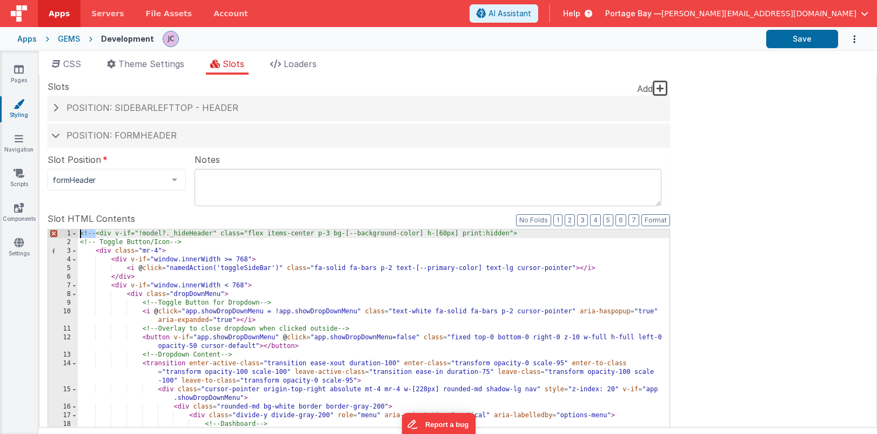
drag, startPoint x: 95, startPoint y: 232, endPoint x: 61, endPoint y: 233, distance: 34.1
click at [61, 233] on div "1 2 3 4 5 6 7 8 9 10 11 12 13 14 15 16 17 18 19 20 21 22 23 24 25 26 27 28 29 3…" at bounding box center [359, 404] width 623 height 351
click at [76, 231] on span at bounding box center [74, 233] width 6 height 9
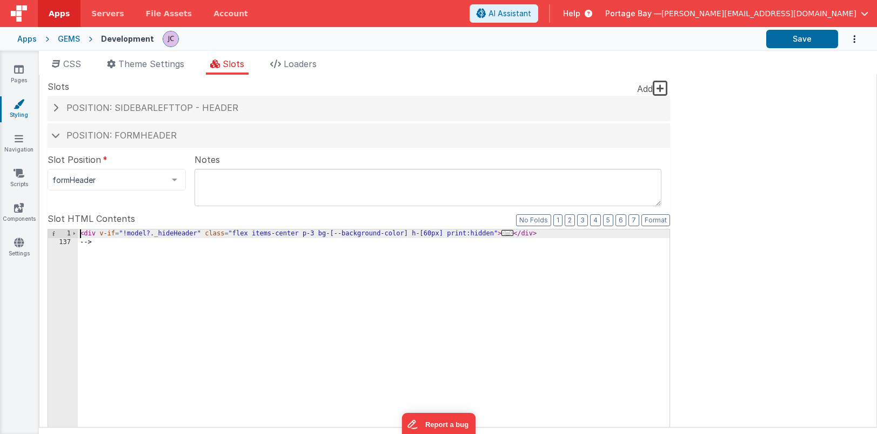
click at [102, 244] on div "< div v-if = "!model?._hideHeader" class = "flex items-center p-3 bg-[--backgro…" at bounding box center [374, 413] width 592 height 368
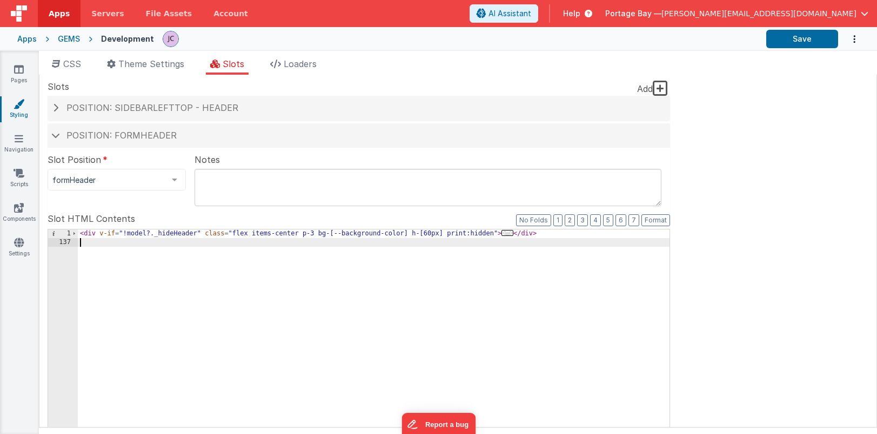
click at [83, 233] on div "< div v-if = "!model?._hideHeader" class = "flex items-center p-3 bg-[--backgro…" at bounding box center [374, 413] width 592 height 368
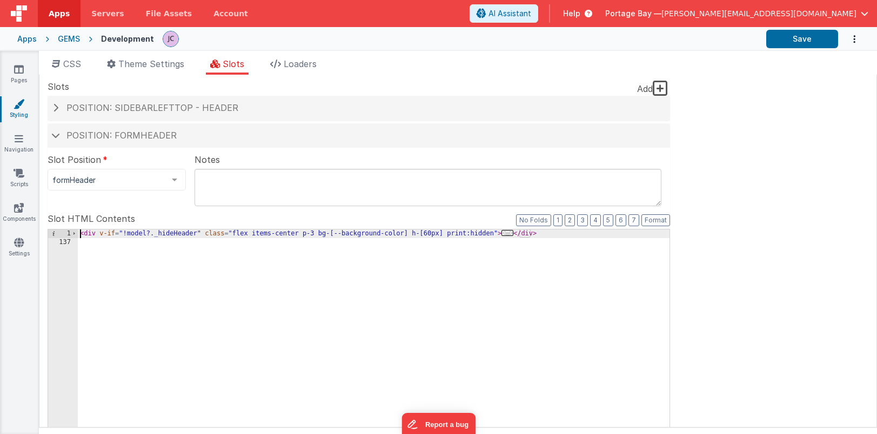
click at [81, 233] on div "< div v-if = "!model?._hideHeader" class = "flex items-center p-3 bg-[--backgro…" at bounding box center [374, 413] width 592 height 368
click at [565, 230] on div "<!-- <div v-if="!model?._hideHeader" class="flex items-center p-3 bg-[--backgro…" at bounding box center [374, 413] width 592 height 368
click at [97, 232] on div "<!-- <div v-if="!model?._hideHeader" class="flex items-center p-3 bg-[--backgro…" at bounding box center [374, 413] width 592 height 368
click at [75, 232] on span at bounding box center [74, 233] width 6 height 9
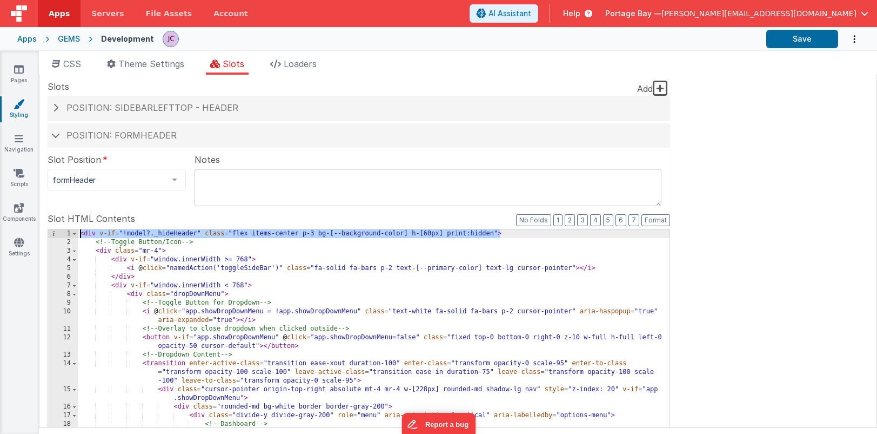
drag, startPoint x: 502, startPoint y: 232, endPoint x: 47, endPoint y: 228, distance: 455.2
click at [48, 229] on div "1 2 3 4 5 6 7 8 9 10 11 12 13 14 15 16 17 18 19 20 21 22 23 24 25 26 27 28 29 3…" at bounding box center [359, 404] width 623 height 351
click at [81, 234] on div "< div v-if = "!model?._hideHeader" class = "flex items-center p-3 bg-[--backgro…" at bounding box center [374, 421] width 592 height 385
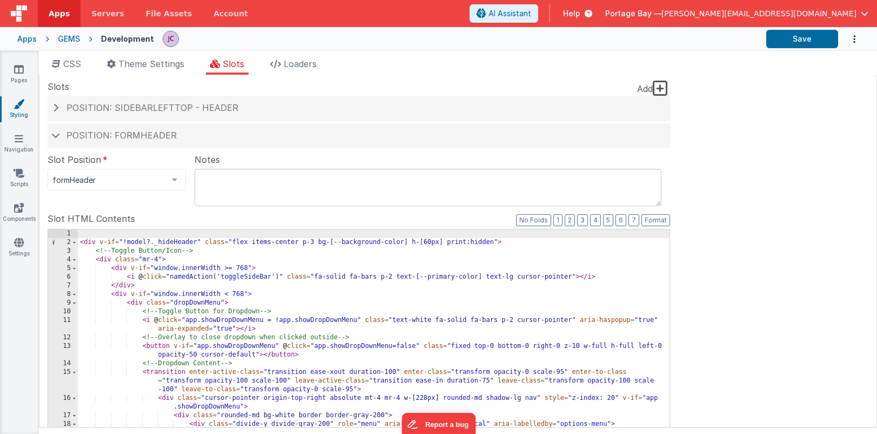
paste textarea
click at [204, 234] on div "< div v-if = "!model?._hideHeader" class = "flex items-center p-3 bg-[--backgro…" at bounding box center [374, 421] width 592 height 385
click at [389, 232] on div "< div class = "flex items-center p-3 bg-[--background-color] h-[60px] print:hid…" at bounding box center [374, 421] width 592 height 385
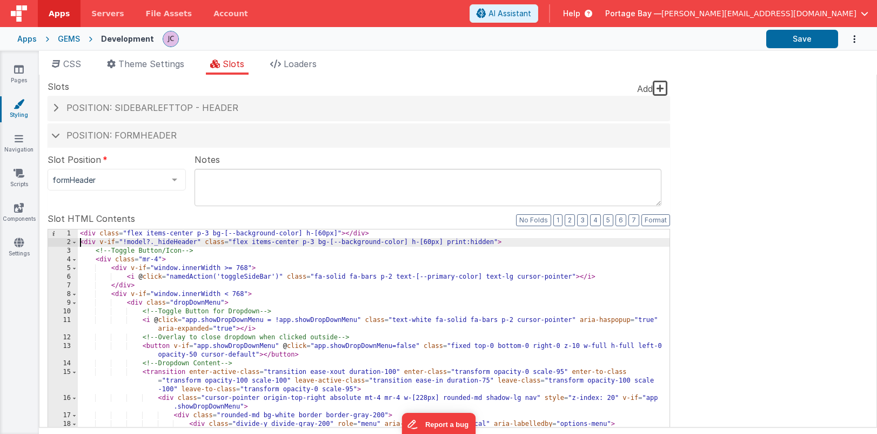
click at [81, 242] on div "< div class = "flex items-center p-3 bg-[--background-color] h-[60px]" > </ div…" at bounding box center [374, 421] width 592 height 385
click at [514, 243] on div "< div class = "flex items-center p-3 bg-[--background-color] h-[60px]" > </ div…" at bounding box center [374, 421] width 592 height 385
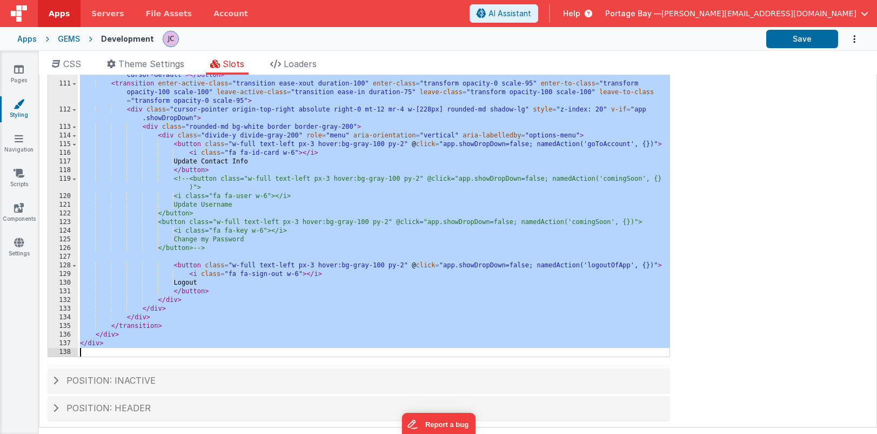
scroll to position [228, 0]
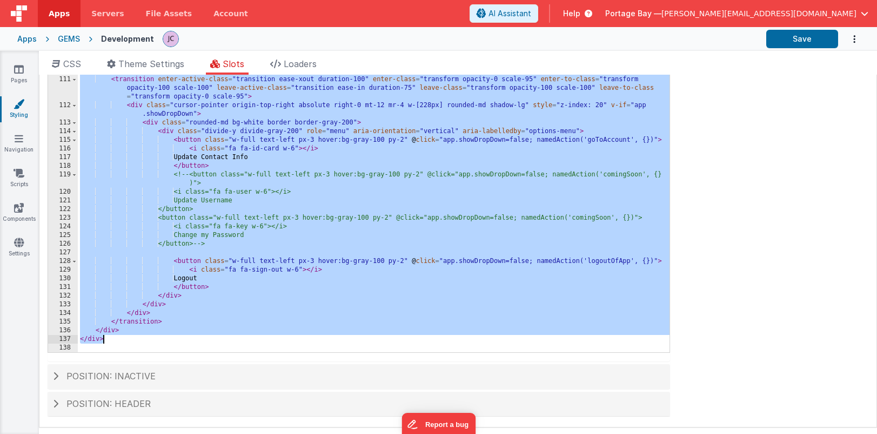
drag, startPoint x: 81, startPoint y: 242, endPoint x: 152, endPoint y: 338, distance: 119.4
click at [152, 338] on div "< button @ click = "app.showDropDown = !app.showDropDown" type = "button" class…" at bounding box center [374, 185] width 592 height 376
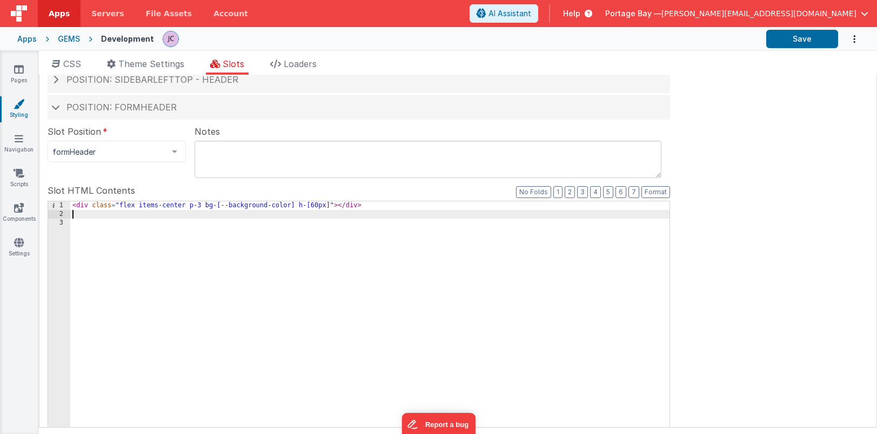
scroll to position [0, 0]
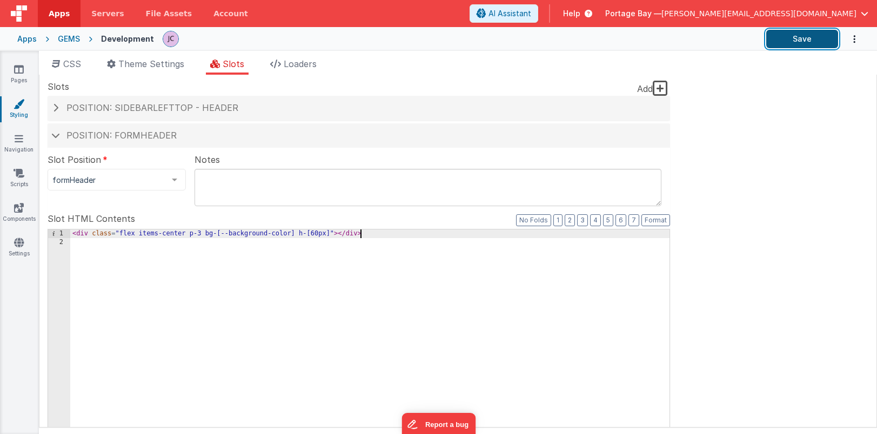
click at [802, 39] on button "Save" at bounding box center [803, 39] width 72 height 18
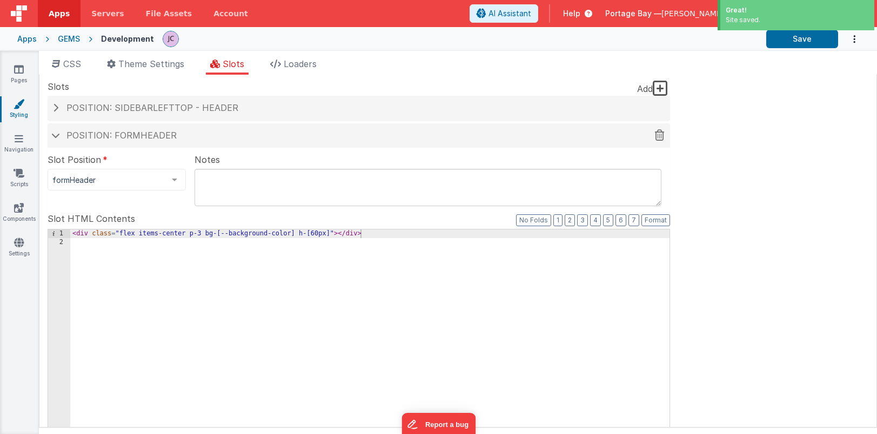
click at [56, 136] on span at bounding box center [55, 134] width 9 height 5
